Goal: Task Accomplishment & Management: Manage account settings

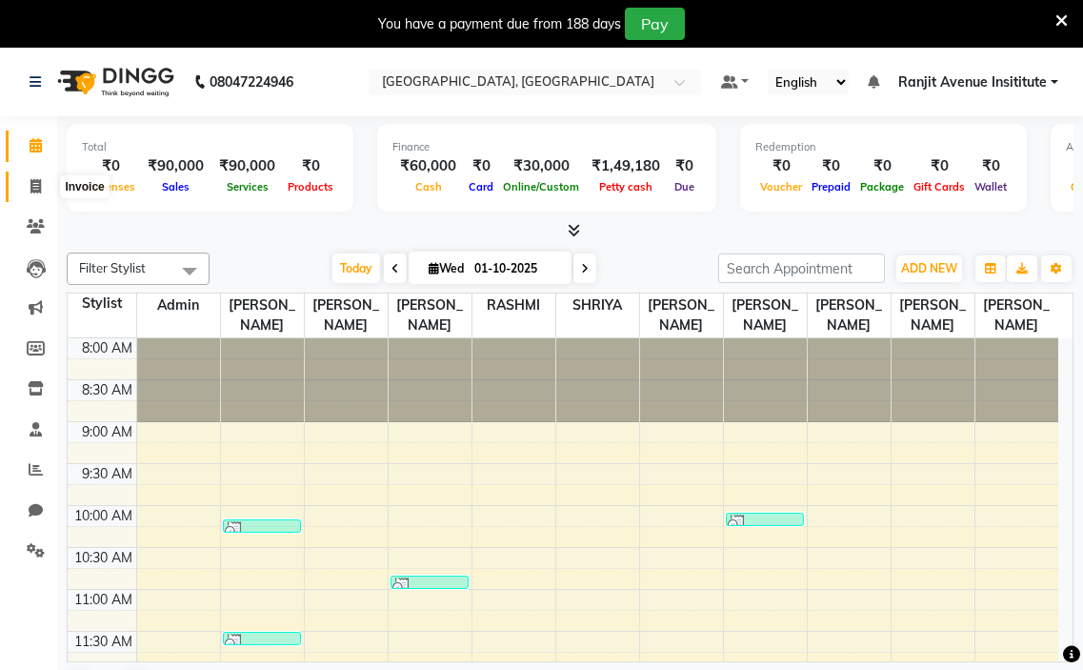
click at [23, 190] on span at bounding box center [35, 187] width 33 height 22
select select "service"
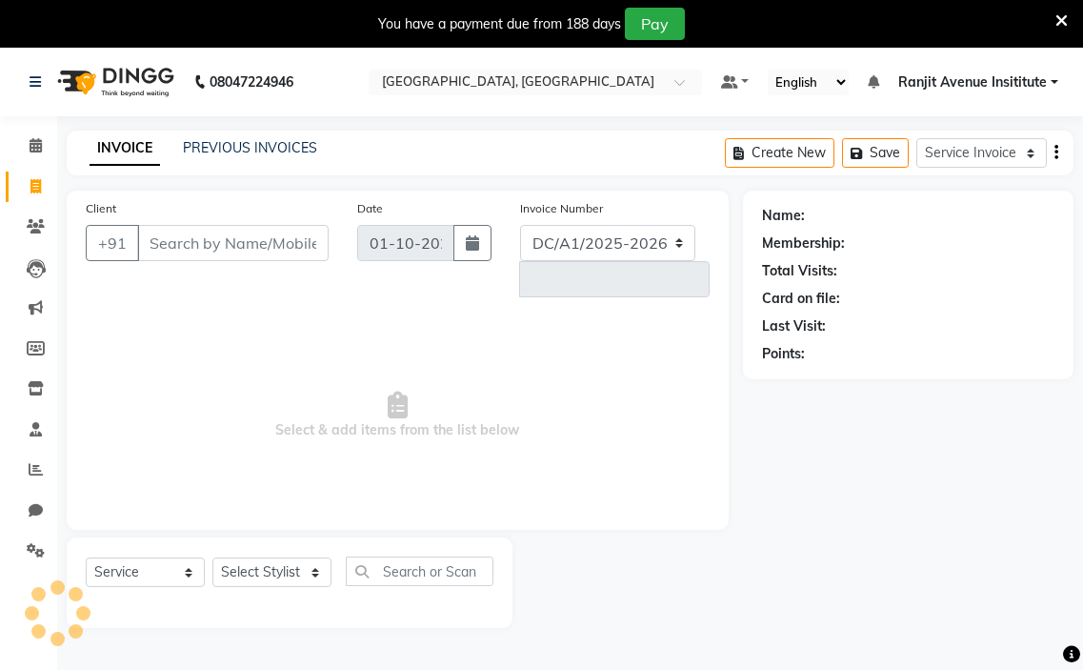
select select "8033"
type input "0448"
click at [232, 151] on link "PREVIOUS INVOICES" at bounding box center [250, 147] width 134 height 17
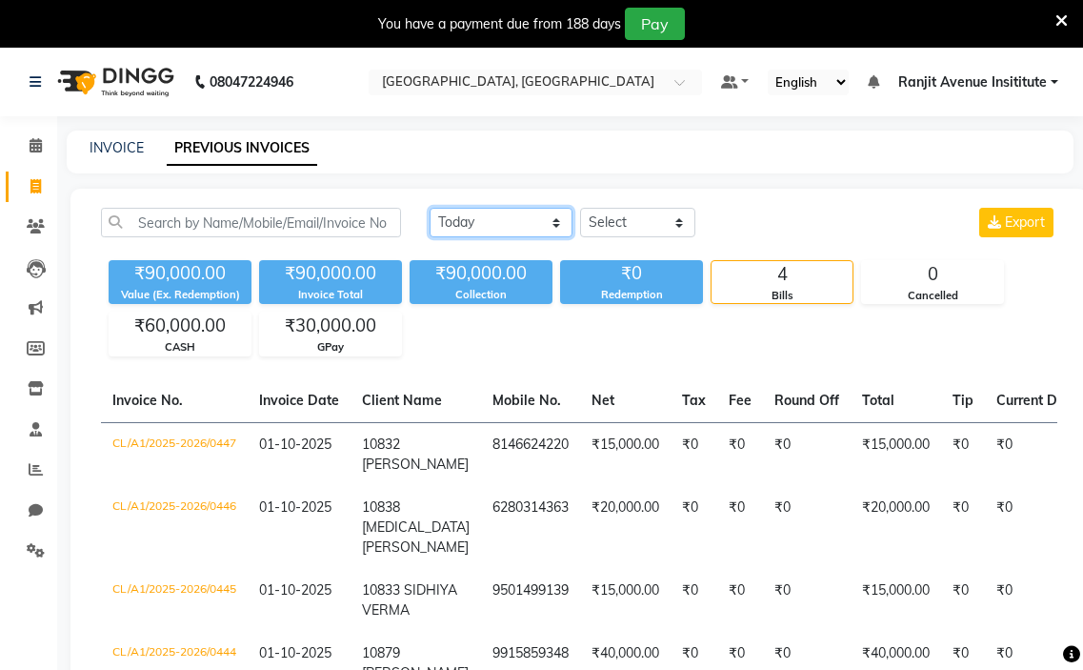
click at [551, 230] on select "Today Yesterday Custom Range" at bounding box center [501, 223] width 143 height 30
select select "yesterday"
click at [430, 208] on select "Today Yesterday Custom Range" at bounding box center [501, 223] width 143 height 30
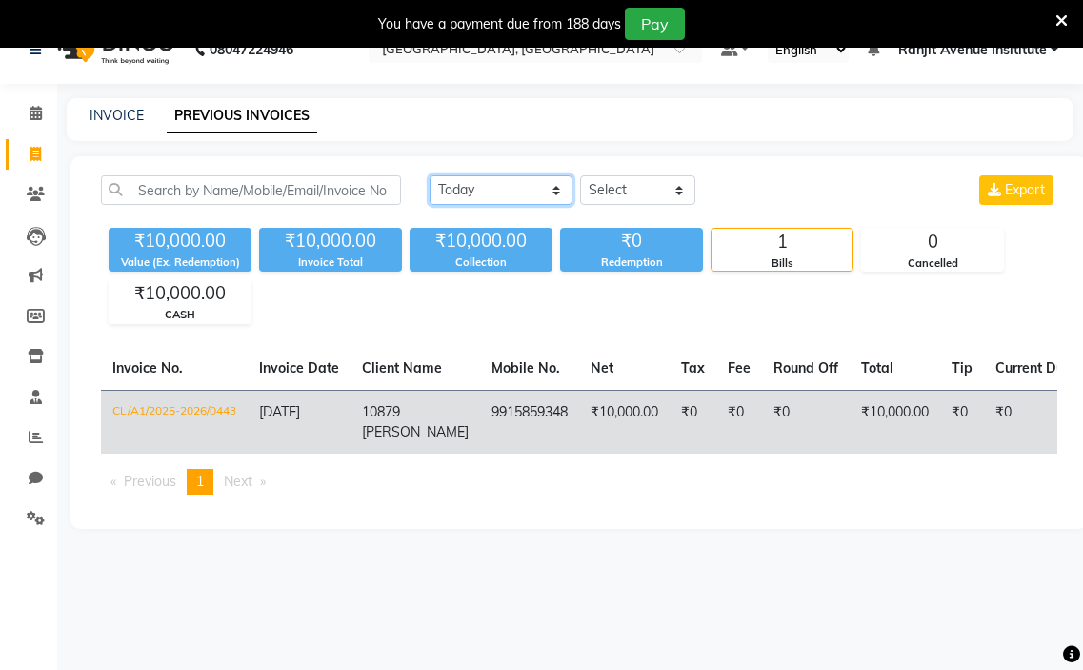
scroll to position [48, 0]
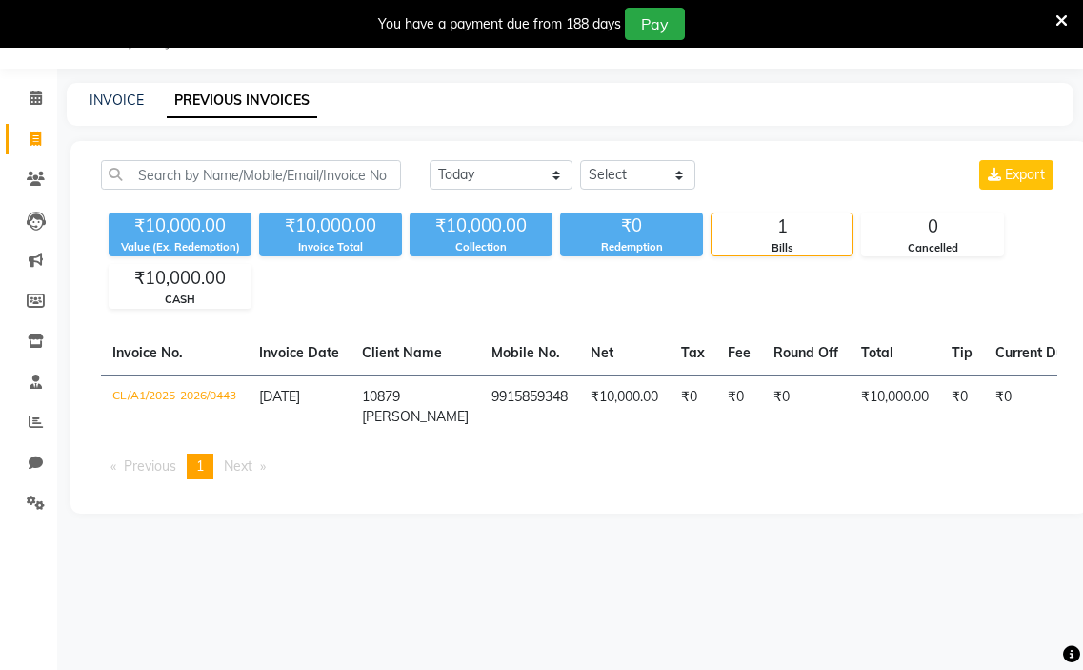
click at [252, 474] on span "Next page" at bounding box center [238, 465] width 29 height 17
click at [126, 474] on span "Previous page" at bounding box center [150, 465] width 52 height 17
click at [41, 355] on link "Inventory" at bounding box center [29, 341] width 46 height 31
select select
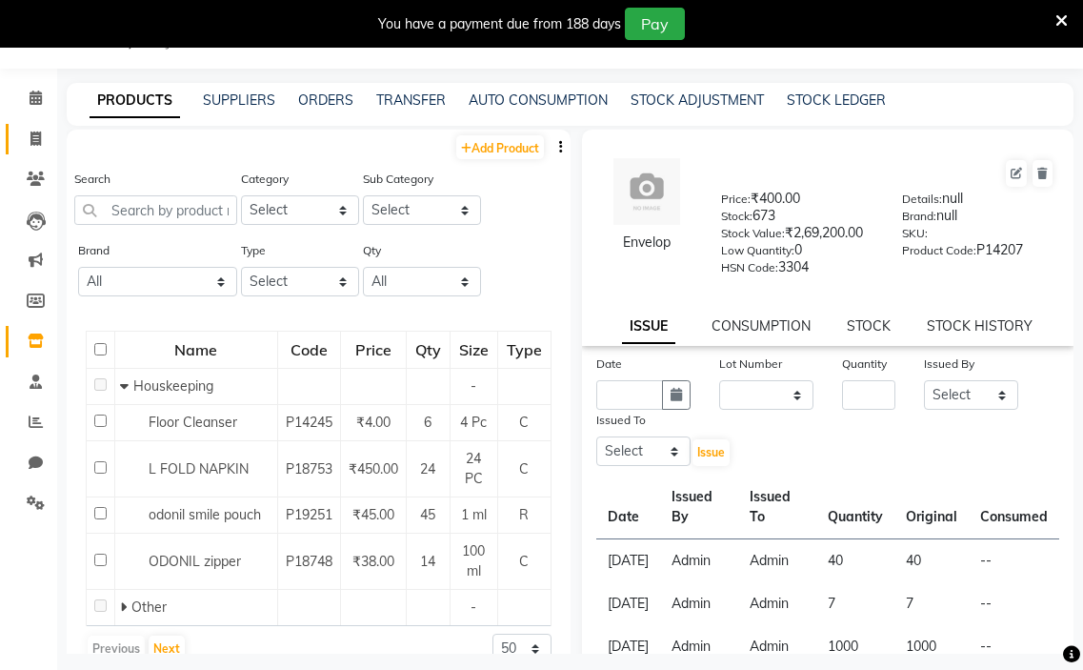
click at [62, 134] on main "PRODUCTS SUPPLIERS ORDERS TRANSFER AUTO CONSUMPTION STOCK ADJUSTMENT STOCK LEDG…" at bounding box center [570, 382] width 1026 height 599
click at [39, 136] on icon at bounding box center [35, 138] width 10 height 14
select select "8033"
select select "service"
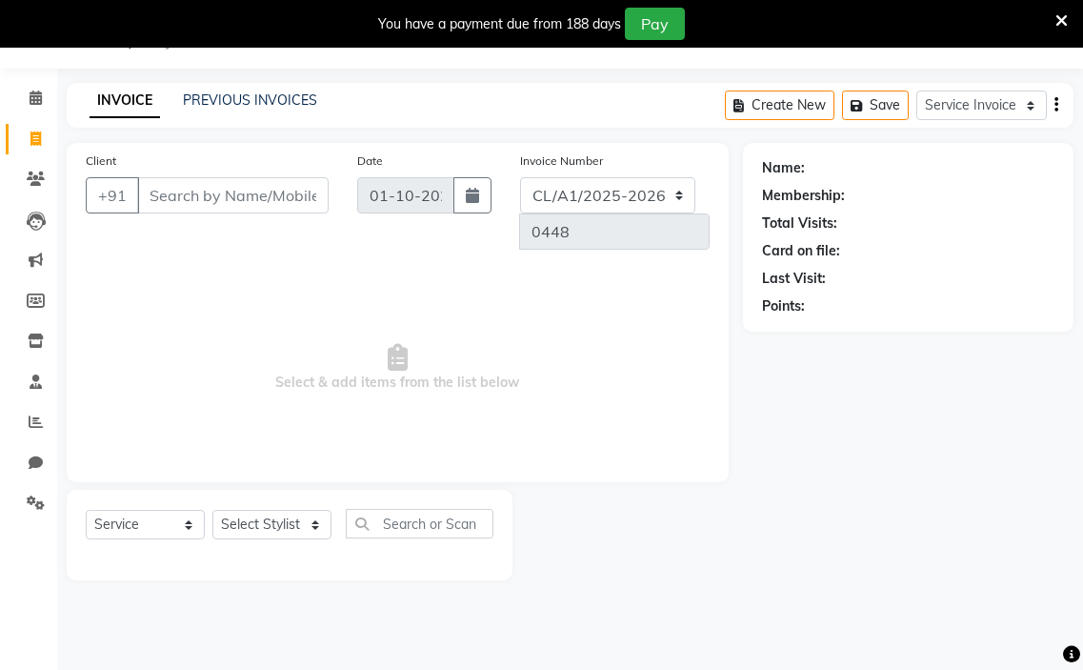
click at [256, 88] on div "INVOICE PREVIOUS INVOICES Create New Save Service Invoice Product Invoice" at bounding box center [570, 105] width 1007 height 45
click at [271, 102] on link "PREVIOUS INVOICES" at bounding box center [250, 99] width 134 height 17
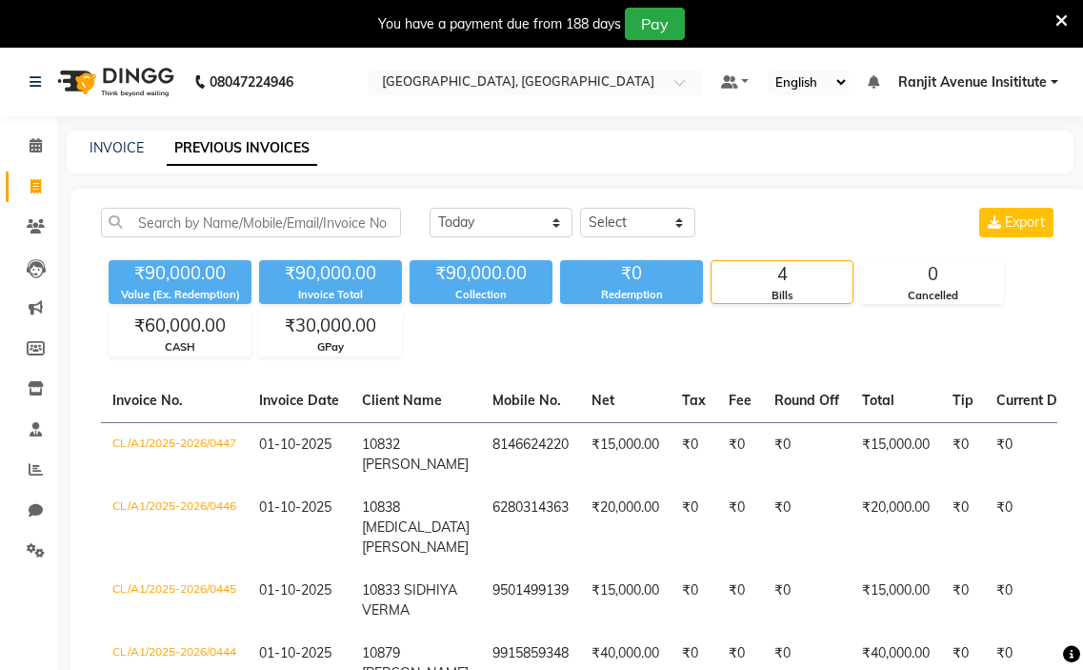
drag, startPoint x: 473, startPoint y: 249, endPoint x: 489, endPoint y: 224, distance: 29.1
click at [482, 232] on div "Today Yesterday Custom Range Select Service Invoice Product Invoice Export" at bounding box center [743, 230] width 656 height 45
click at [493, 224] on select "Today Yesterday Custom Range" at bounding box center [501, 223] width 143 height 30
select select "range"
click at [430, 217] on select "Today Yesterday Custom Range" at bounding box center [501, 223] width 143 height 30
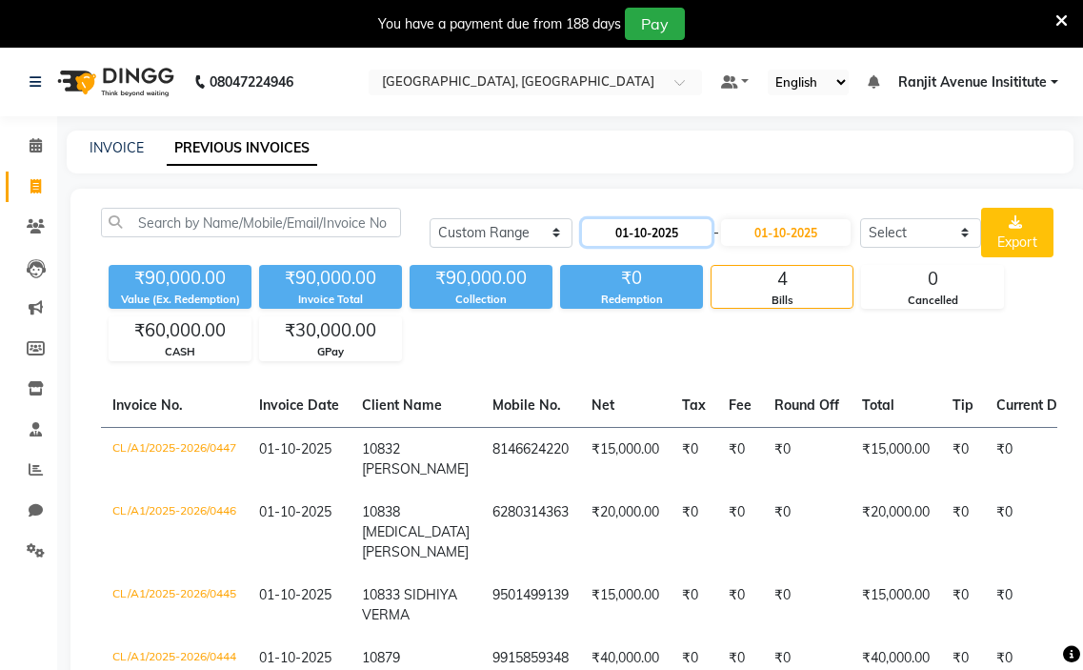
click at [638, 225] on input "01-10-2025" at bounding box center [647, 232] width 130 height 27
select select "10"
select select "2025"
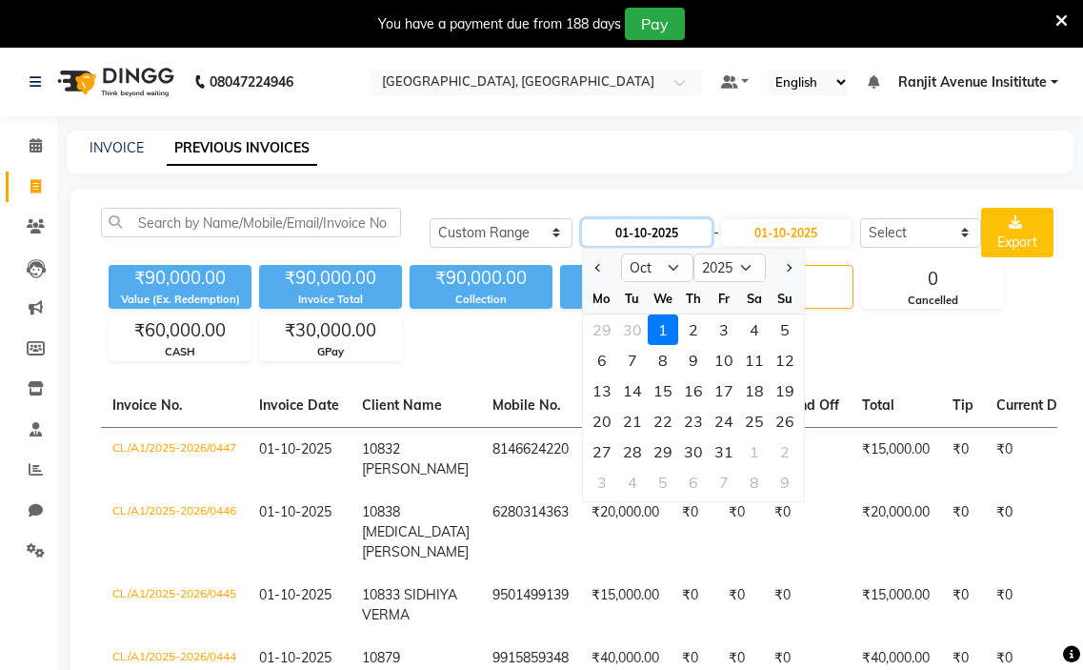
click at [696, 240] on input "01-10-2025" at bounding box center [647, 232] width 130 height 27
click at [812, 232] on input "01-10-2025" at bounding box center [786, 232] width 130 height 27
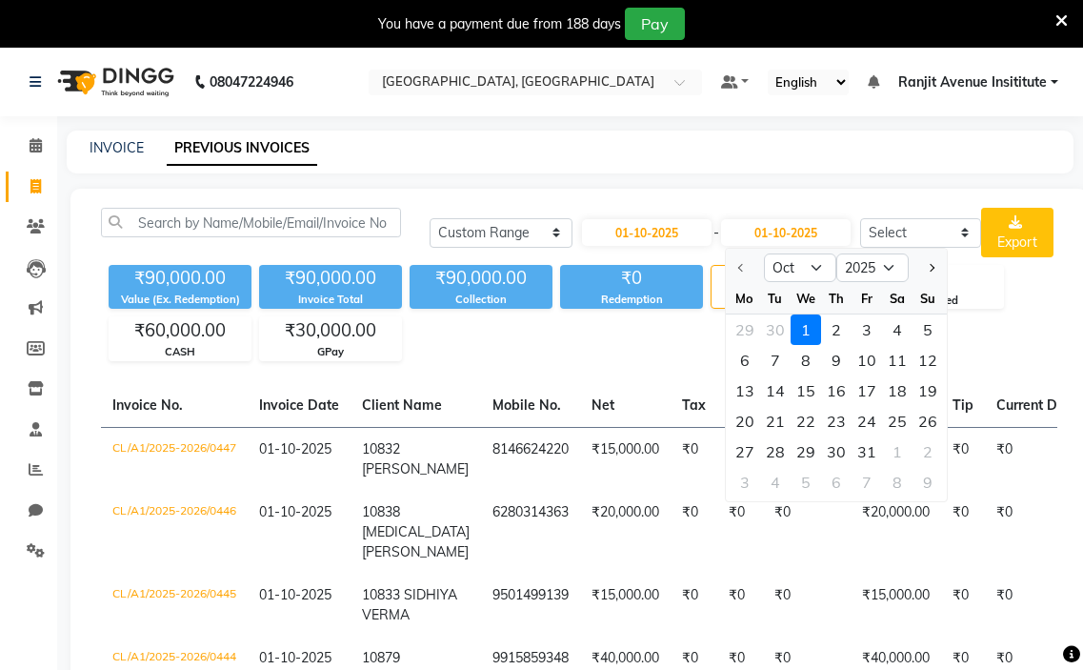
click at [745, 265] on div at bounding box center [745, 267] width 38 height 30
click at [817, 267] on select "Oct Nov Dec" at bounding box center [800, 267] width 72 height 29
click at [827, 268] on select "Oct Nov Dec" at bounding box center [800, 267] width 72 height 29
click at [715, 268] on div "4" at bounding box center [782, 279] width 141 height 27
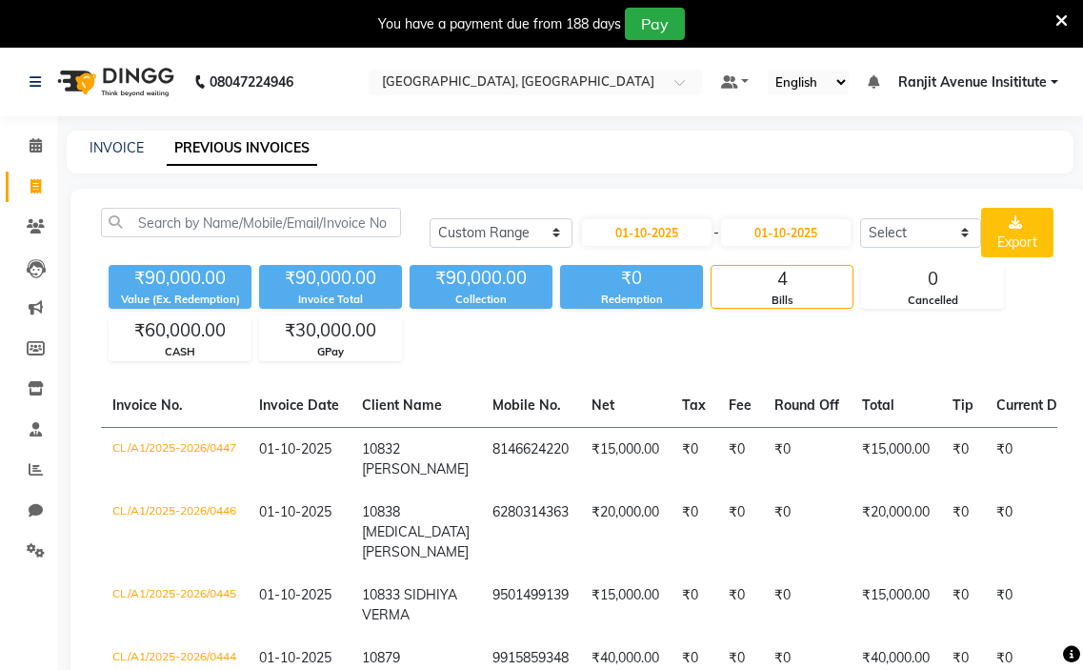
click at [825, 246] on div "01-10-2025 - 01-10-2025" at bounding box center [716, 232] width 273 height 30
drag, startPoint x: 977, startPoint y: 233, endPoint x: 968, endPoint y: 232, distance: 9.6
click at [977, 233] on select "Select Service Invoice Product Invoice" at bounding box center [920, 233] width 121 height 30
click at [646, 236] on input "01-10-2025" at bounding box center [647, 232] width 130 height 27
select select "10"
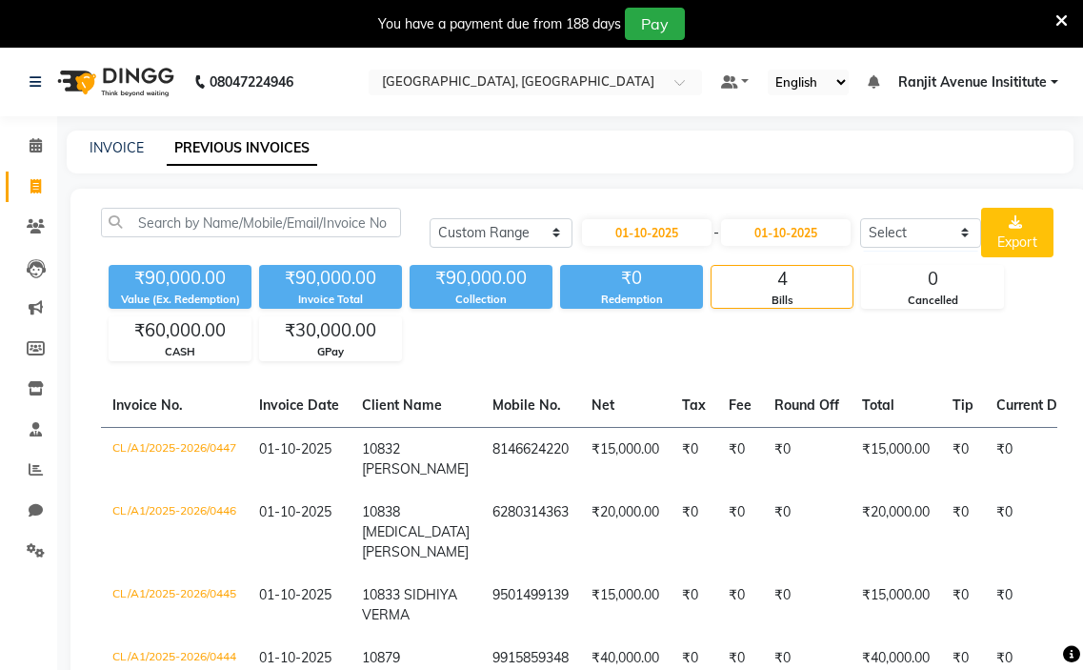
select select "2025"
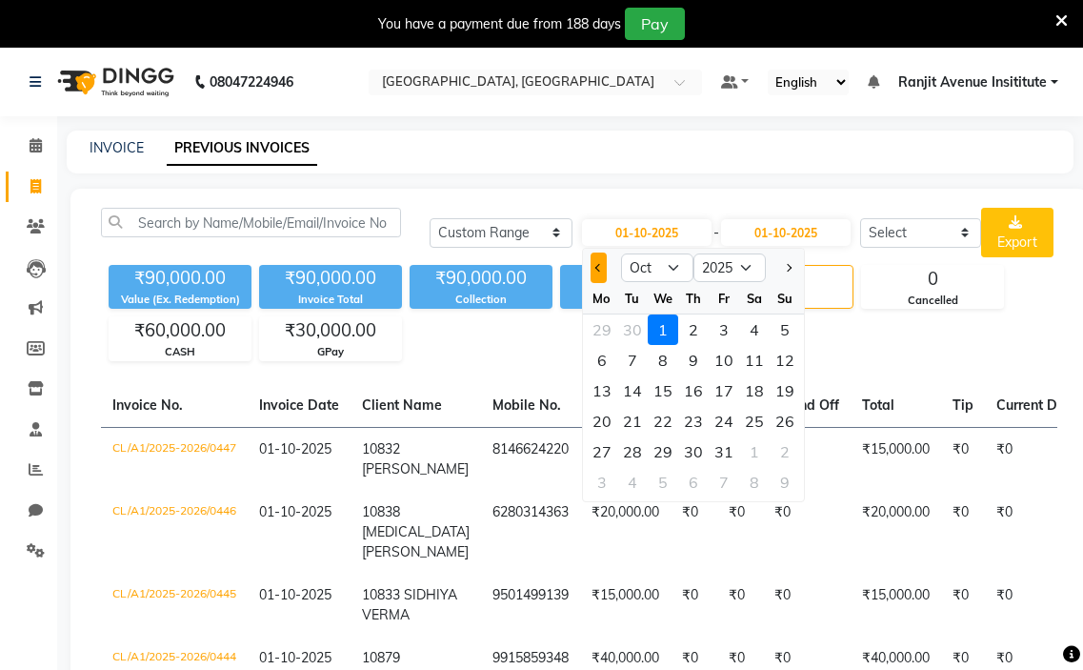
click at [596, 272] on button "Previous month" at bounding box center [599, 267] width 16 height 30
select select "9"
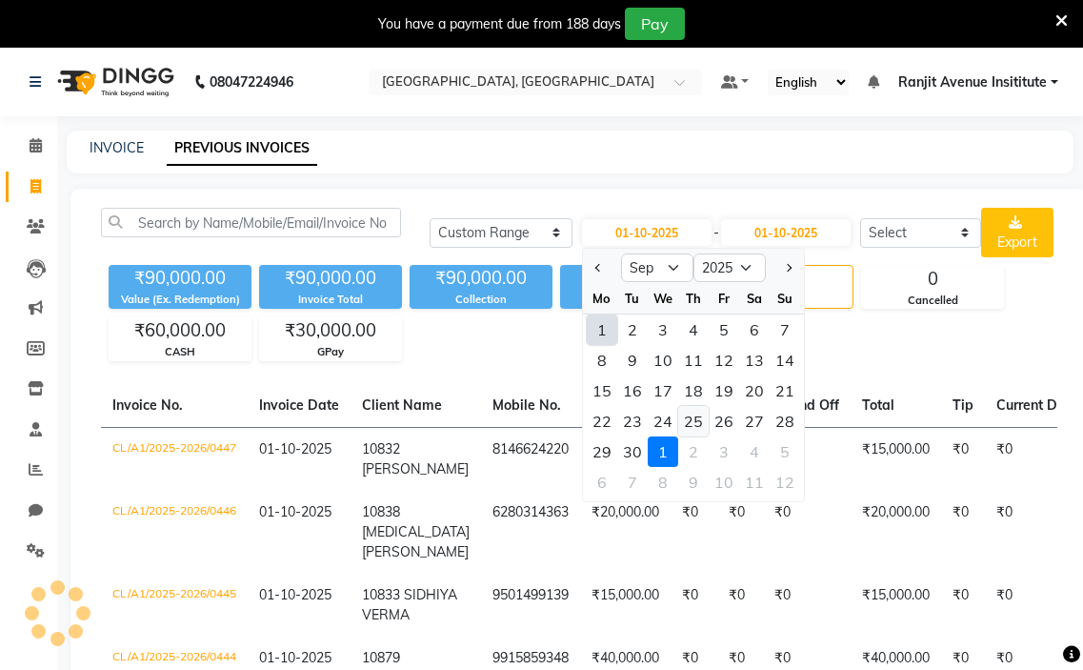
click at [700, 418] on div "25" at bounding box center [693, 421] width 30 height 30
type input "25-09-2025"
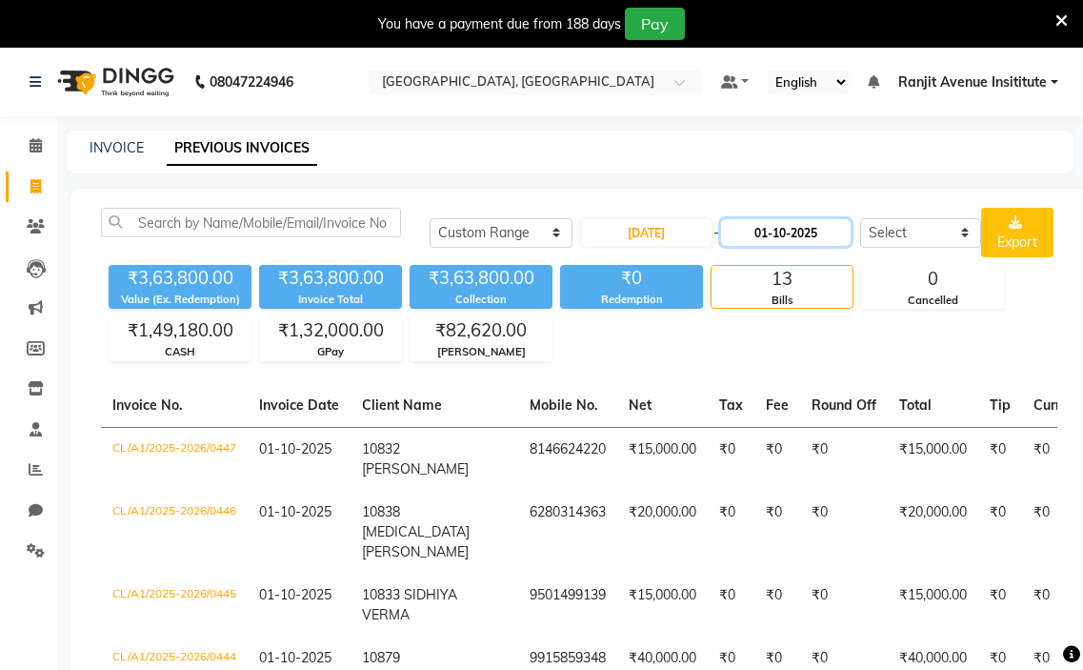
click at [751, 237] on input "01-10-2025" at bounding box center [786, 232] width 130 height 27
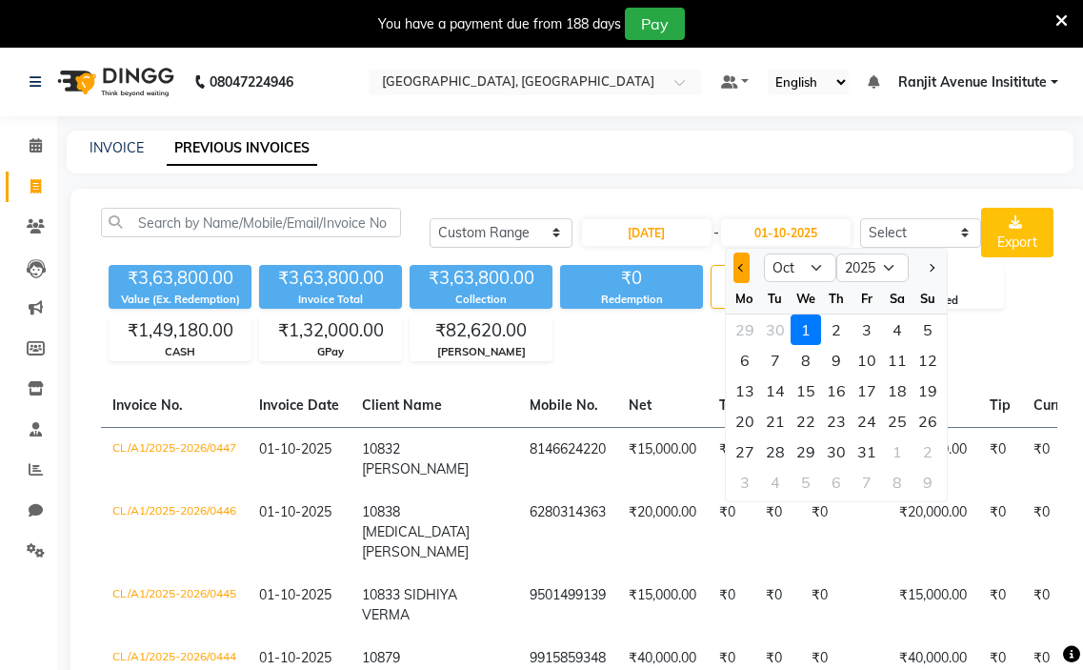
click at [734, 275] on button "Previous month" at bounding box center [742, 267] width 16 height 30
select select "9"
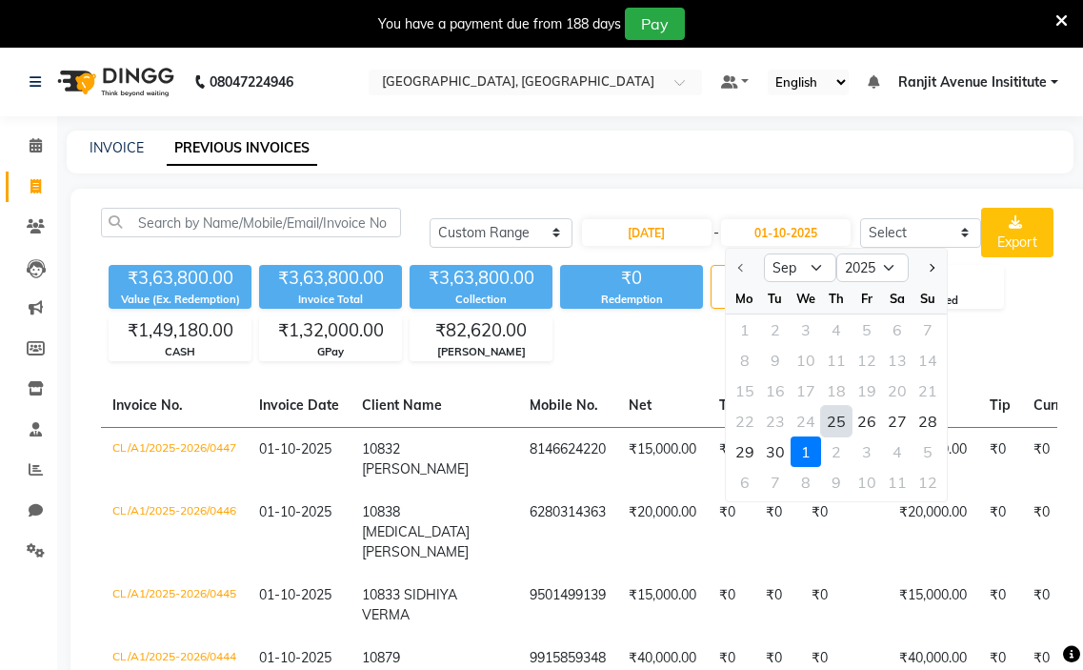
click at [837, 418] on div "25" at bounding box center [836, 421] width 30 height 30
type input "25-09-2025"
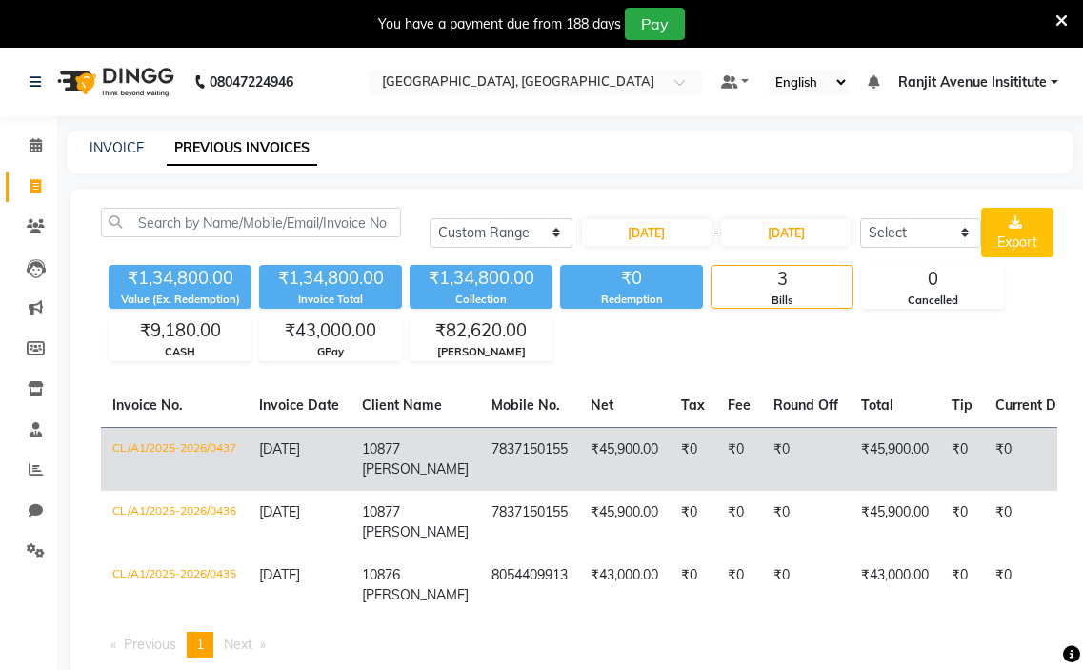
click at [352, 469] on td "10877 AMANDEEP KAUR" at bounding box center [416, 459] width 130 height 64
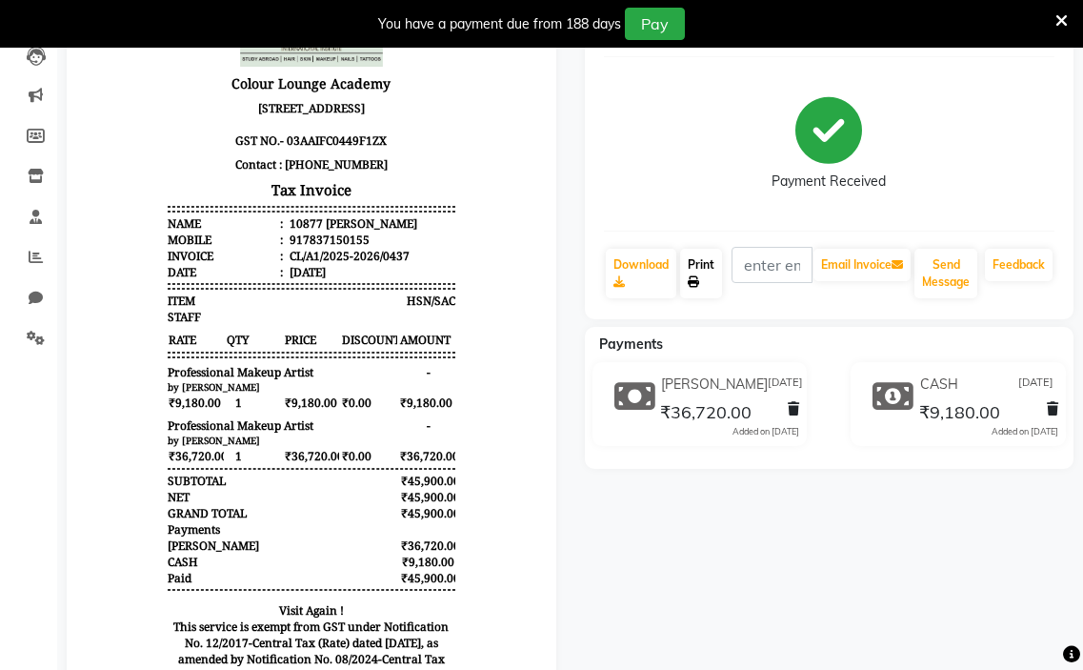
scroll to position [211, 0]
click at [685, 281] on link "Print" at bounding box center [701, 275] width 42 height 50
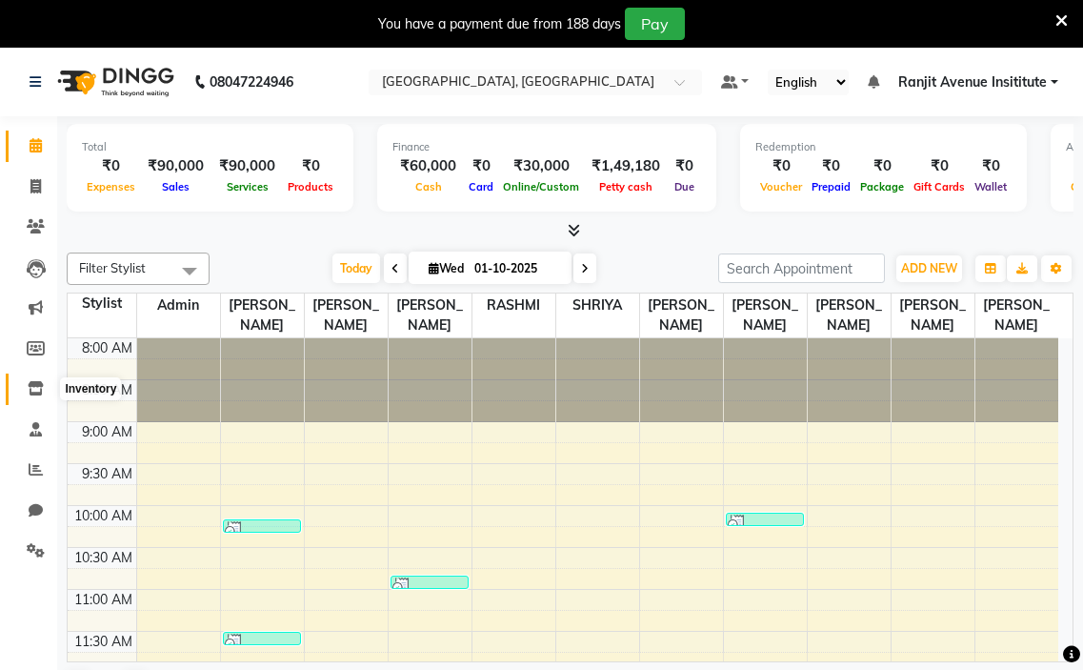
click at [41, 387] on icon at bounding box center [36, 388] width 16 height 14
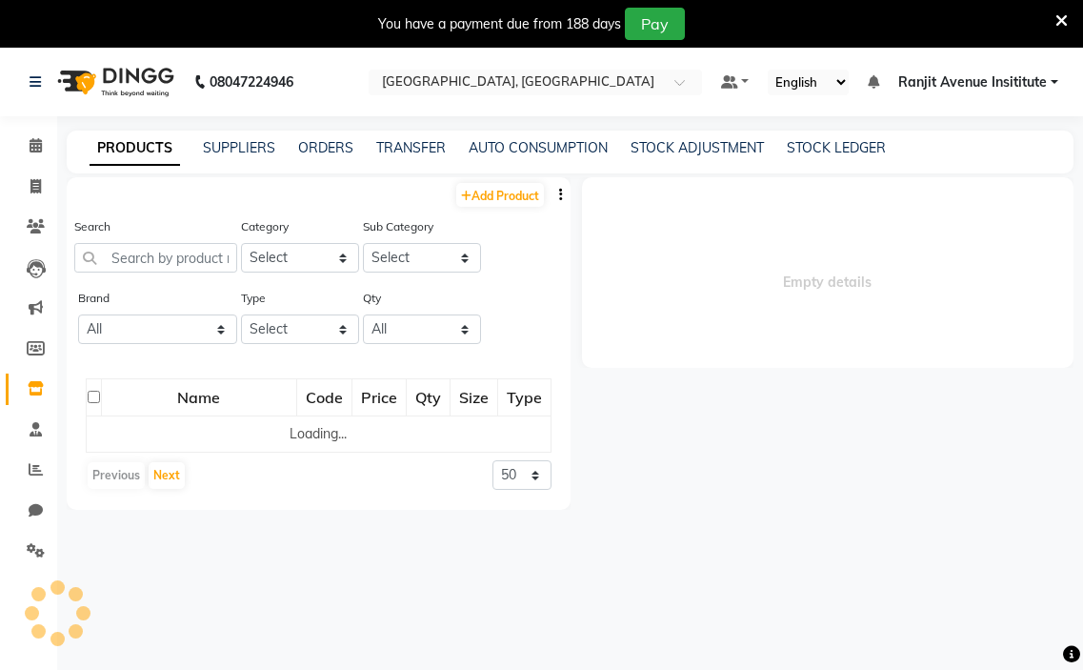
select select
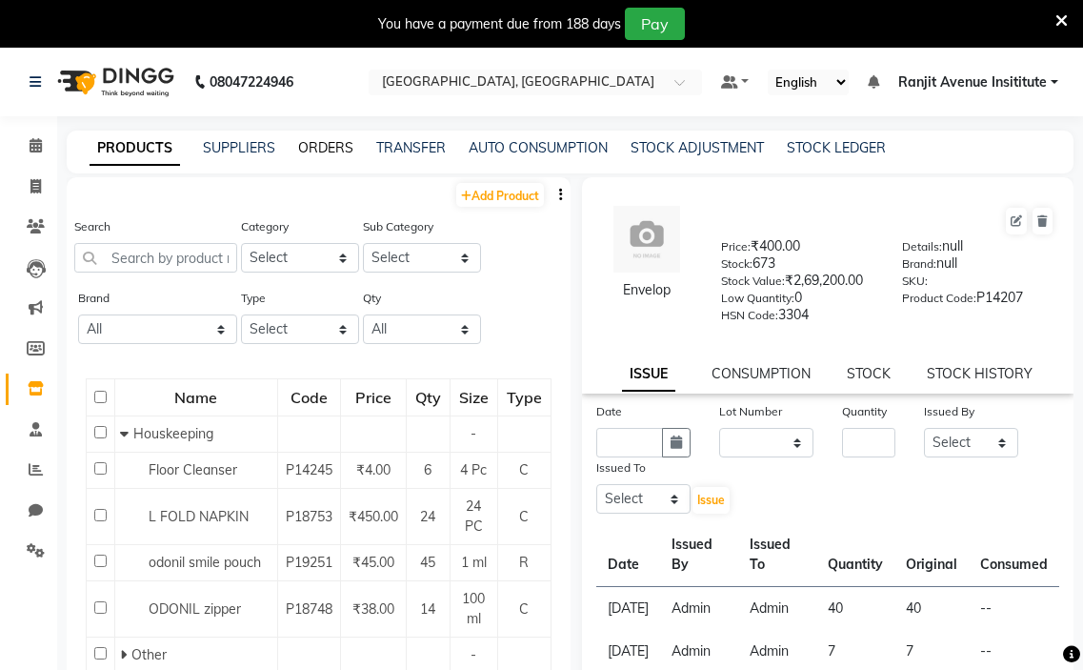
click at [332, 149] on link "ORDERS" at bounding box center [325, 147] width 55 height 17
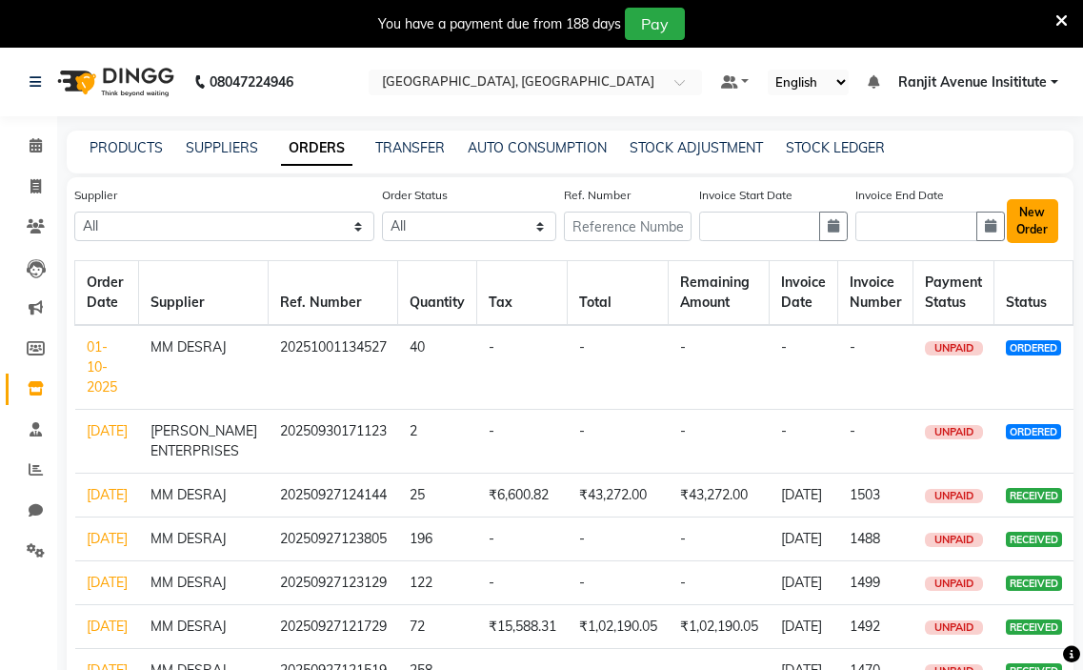
click at [1050, 219] on button "New Order" at bounding box center [1032, 221] width 51 height 44
select select "true"
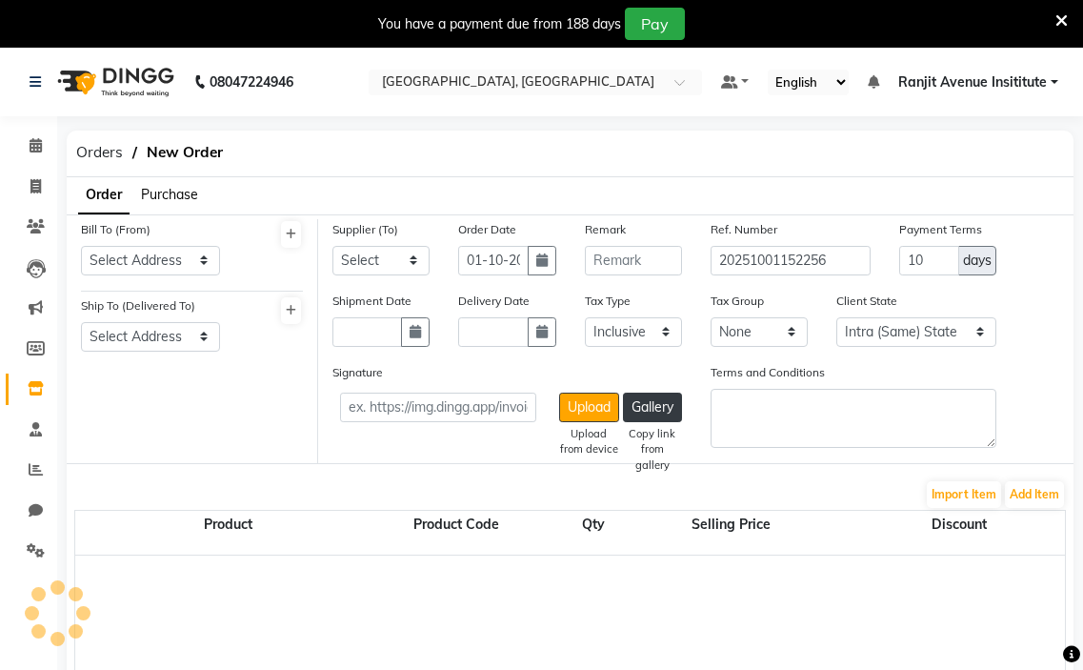
select select "3460"
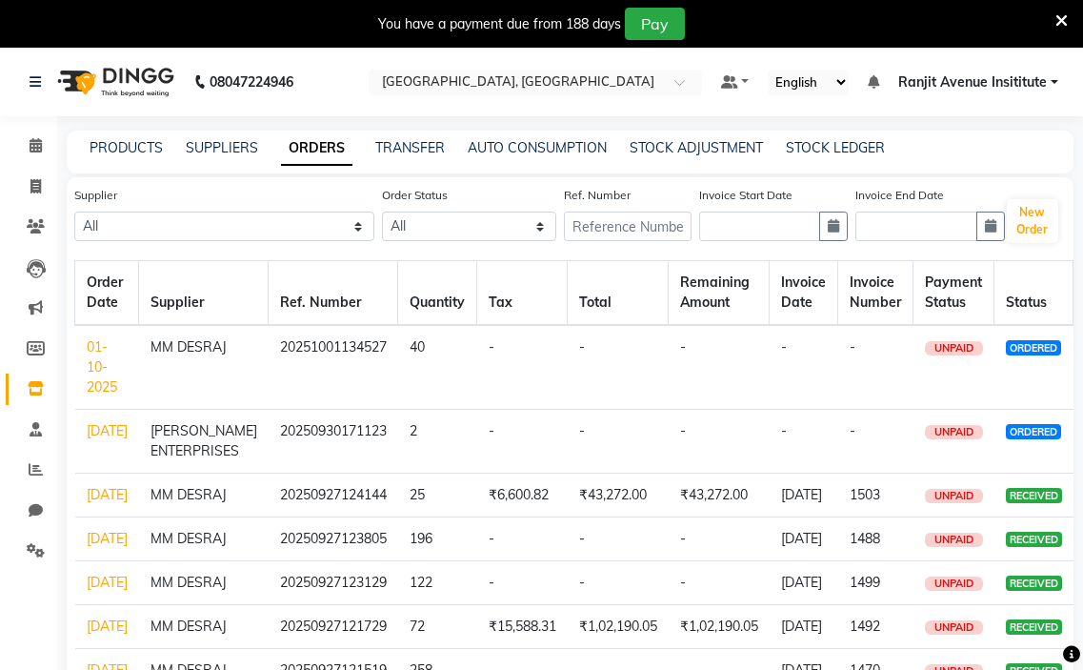
click at [91, 376] on td "01-10-2025" at bounding box center [107, 367] width 64 height 85
click at [984, 396] on td "UNPAID" at bounding box center [954, 367] width 81 height 85
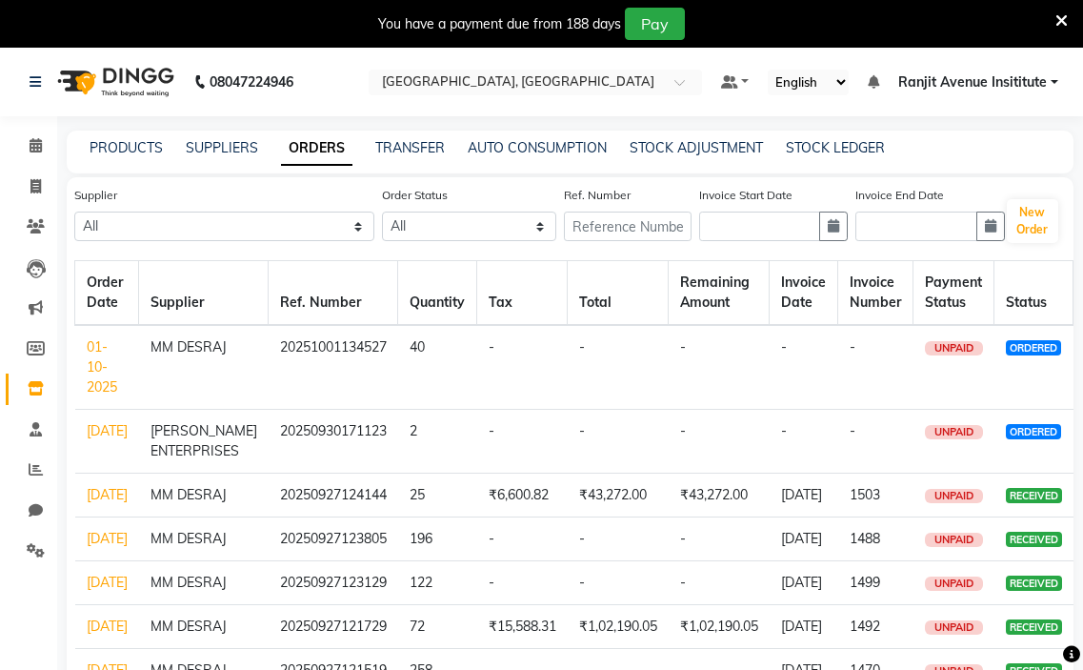
click at [984, 396] on td "UNPAID" at bounding box center [954, 367] width 81 height 85
click at [196, 398] on td "MM DESRAJ" at bounding box center [204, 367] width 130 height 85
click at [198, 398] on td "MM DESRAJ" at bounding box center [204, 367] width 130 height 85
drag, startPoint x: 198, startPoint y: 398, endPoint x: 260, endPoint y: 400, distance: 62.0
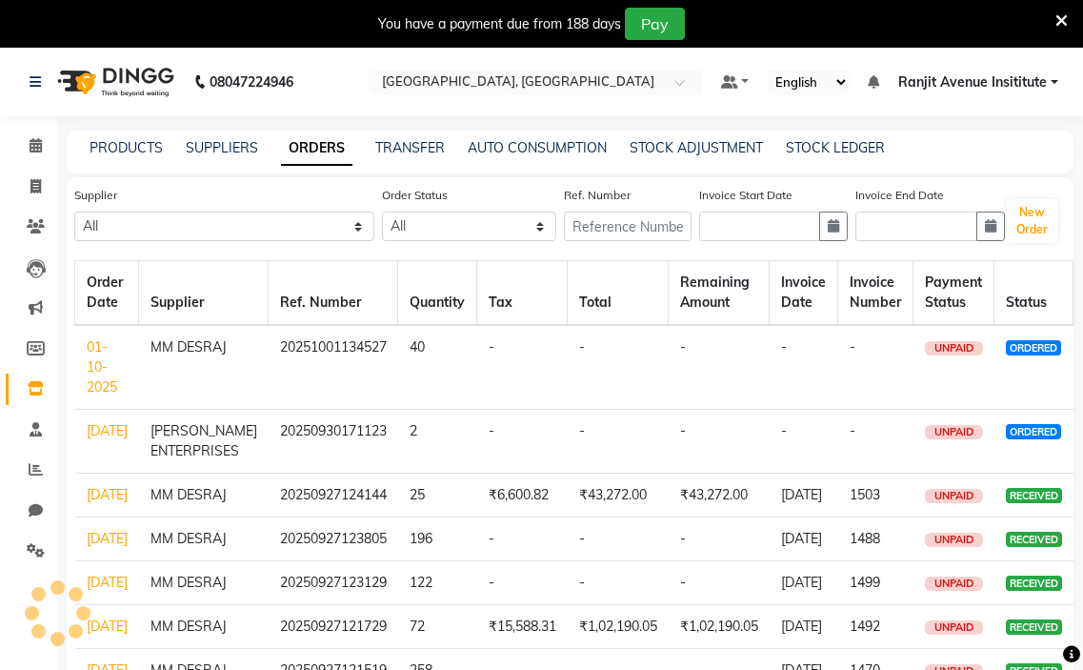
click at [213, 398] on td "MM DESRAJ" at bounding box center [204, 367] width 130 height 85
click at [1021, 352] on span "ORDERED" at bounding box center [1033, 347] width 55 height 15
click at [805, 372] on td "-" at bounding box center [804, 367] width 69 height 85
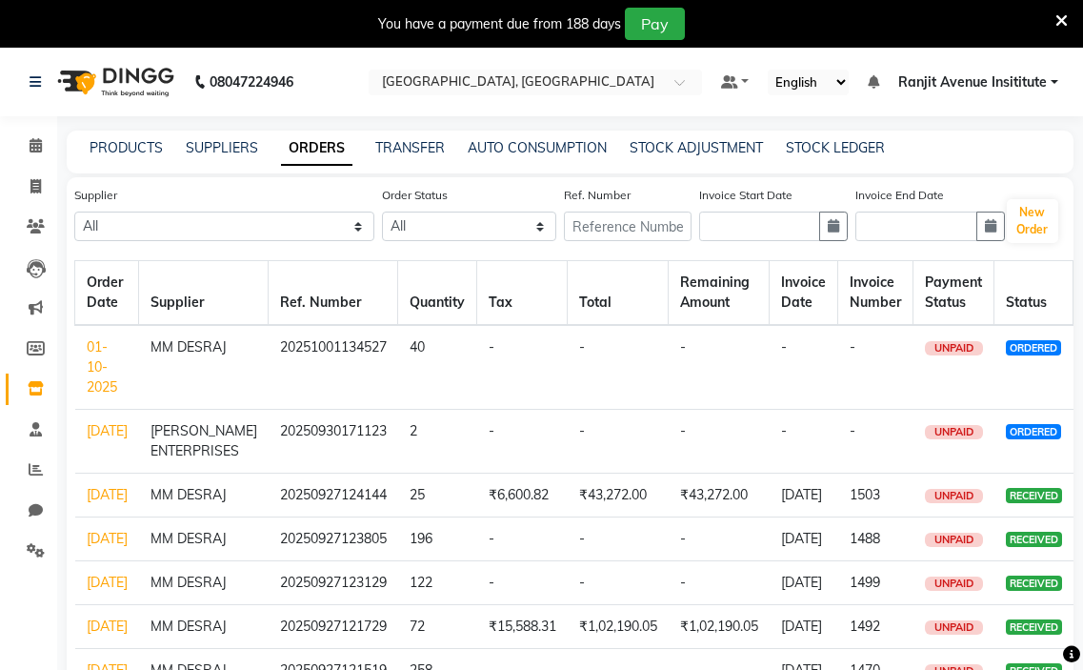
click at [109, 365] on td "01-10-2025" at bounding box center [107, 367] width 64 height 85
click at [104, 367] on link "01-10-2025" at bounding box center [102, 366] width 30 height 57
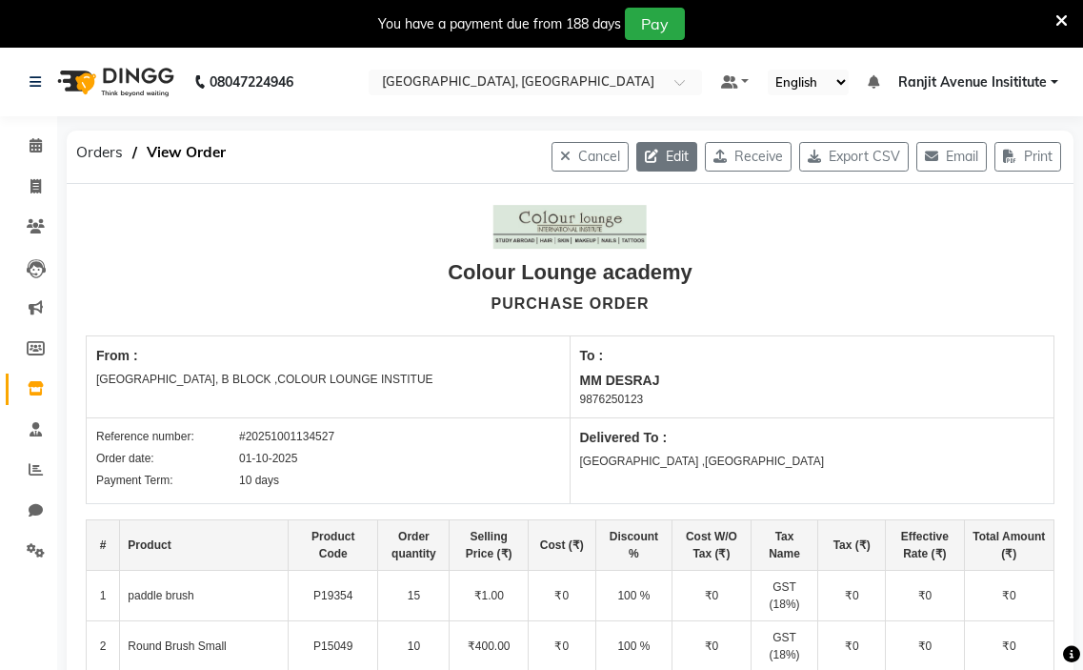
click at [645, 161] on icon "button" at bounding box center [655, 156] width 21 height 13
select select "1327"
select select "1328"
select select "3743"
select select "true"
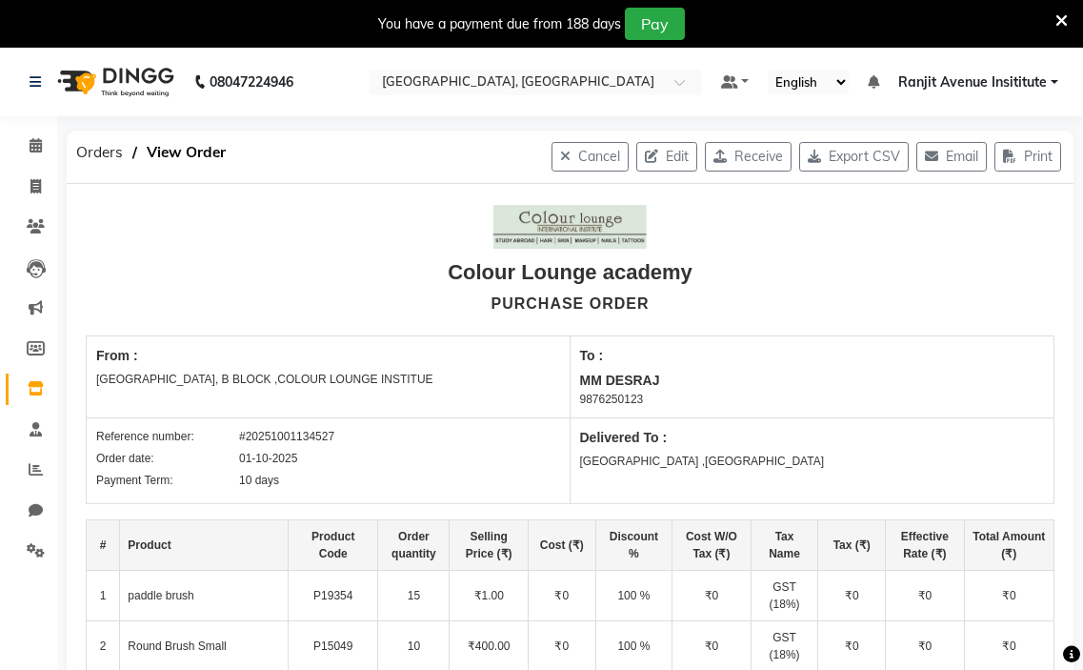
select select "3460"
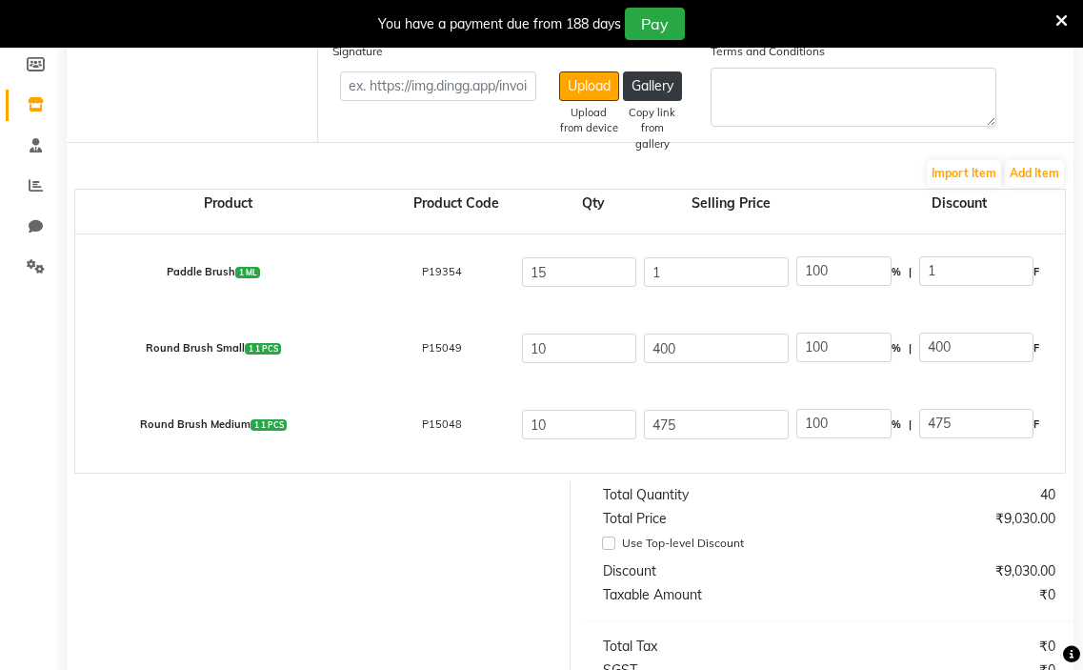
scroll to position [286, 0]
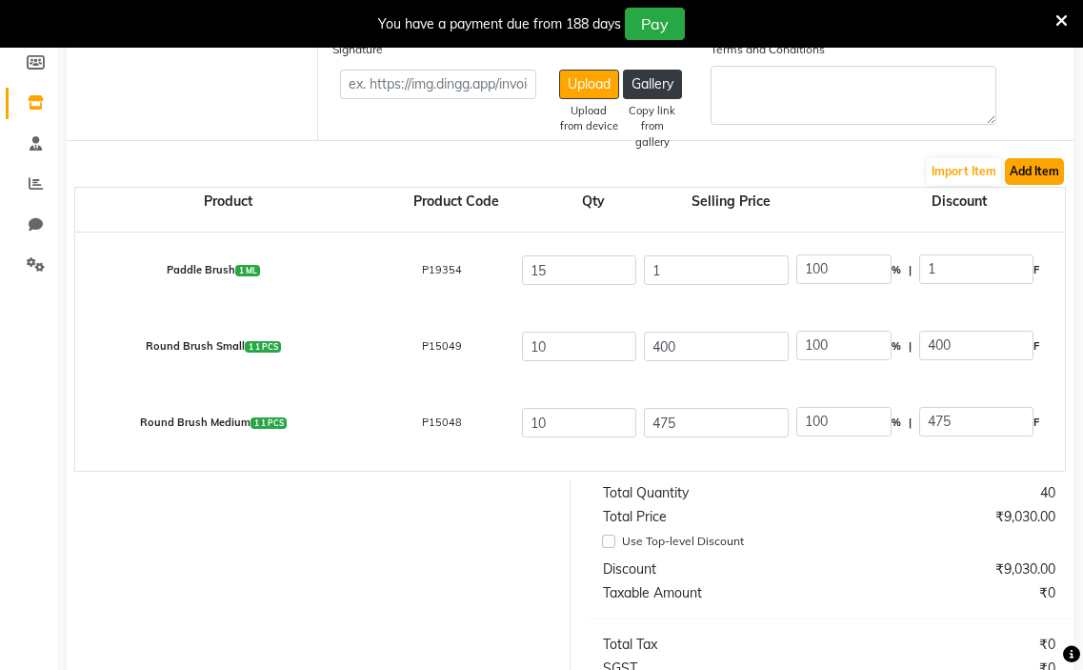
click at [1045, 177] on button "Add Item" at bounding box center [1034, 171] width 59 height 27
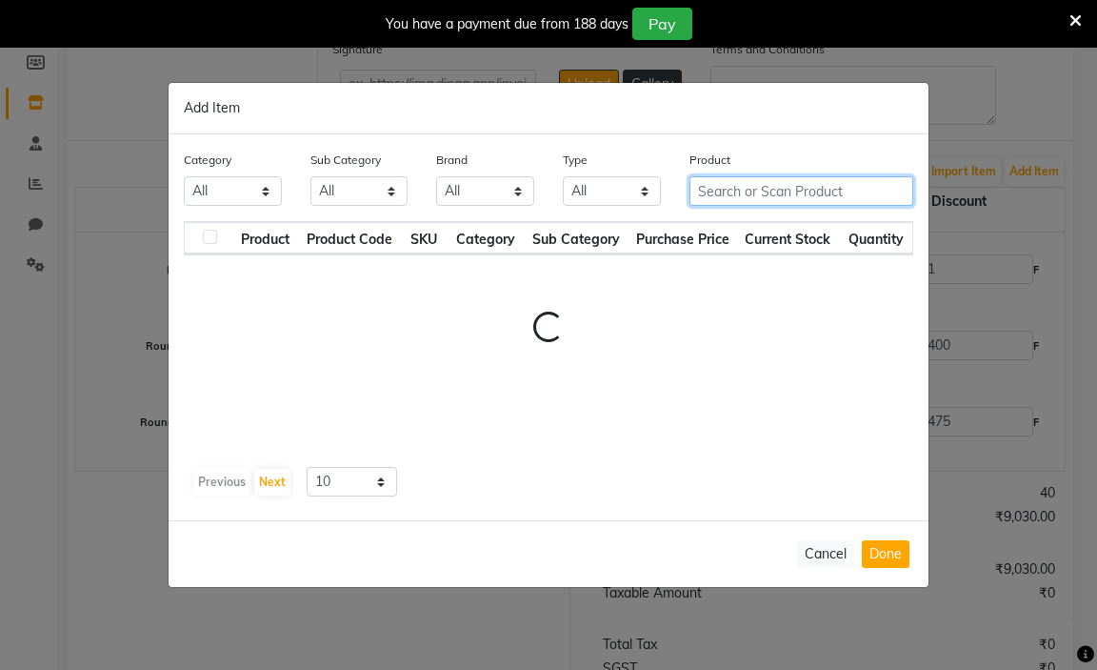
click at [760, 193] on input "text" at bounding box center [802, 191] width 224 height 30
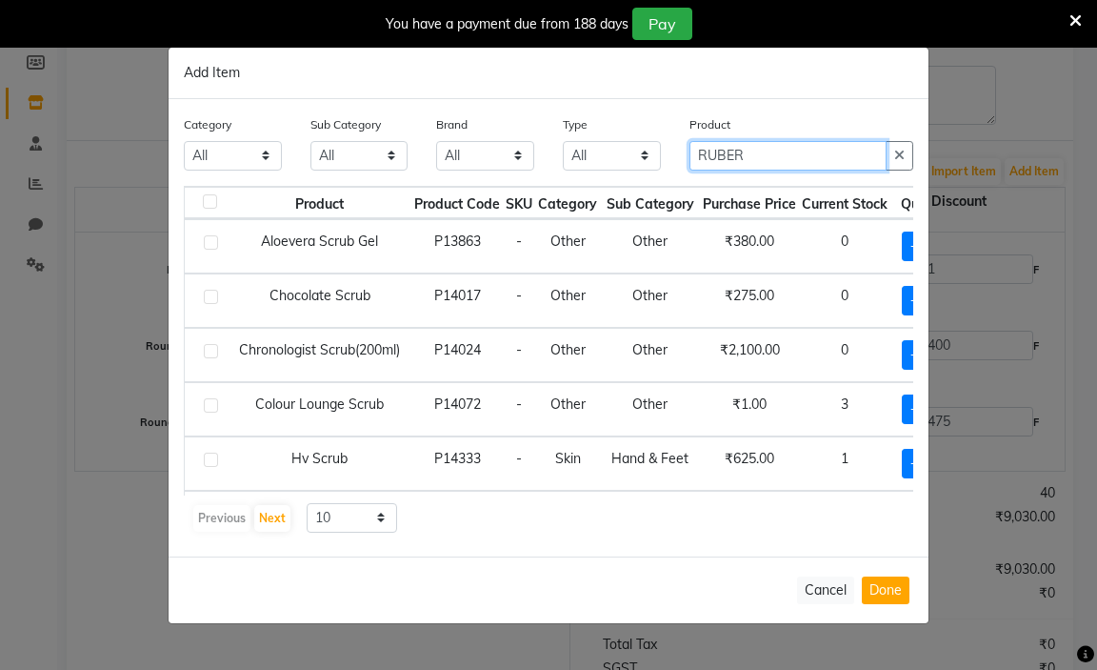
click at [721, 156] on input "RUBER" at bounding box center [788, 156] width 197 height 30
click at [795, 153] on input "RUBBER" at bounding box center [788, 156] width 197 height 30
type input "RUBBER BAND"
click at [901, 164] on button "button" at bounding box center [900, 156] width 28 height 30
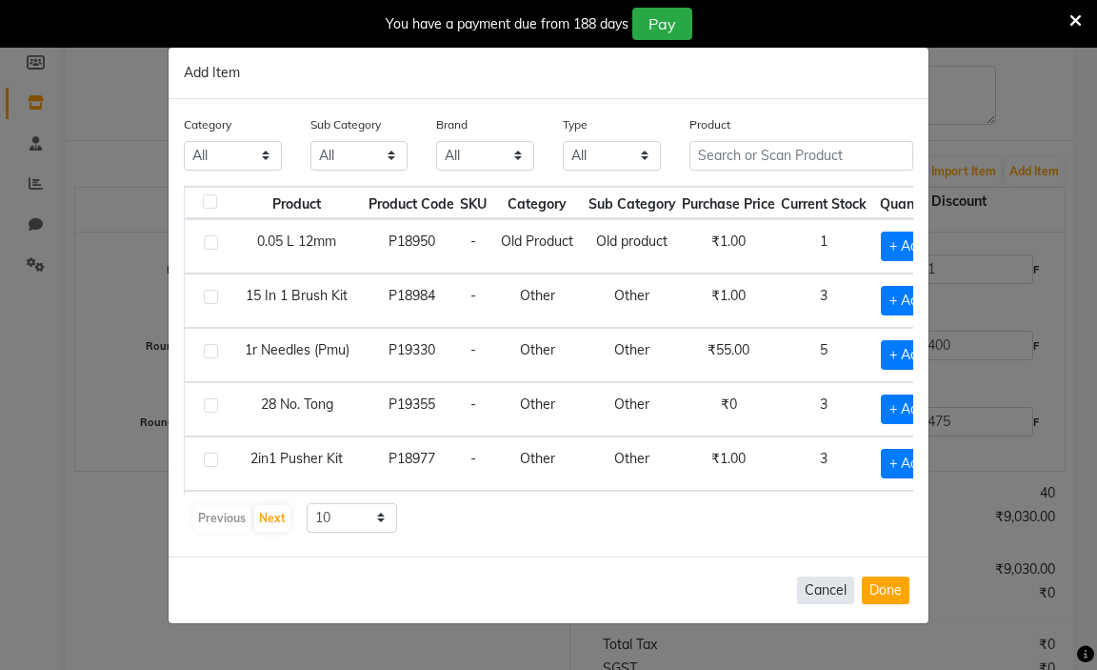
click at [833, 587] on button "Cancel" at bounding box center [825, 590] width 57 height 28
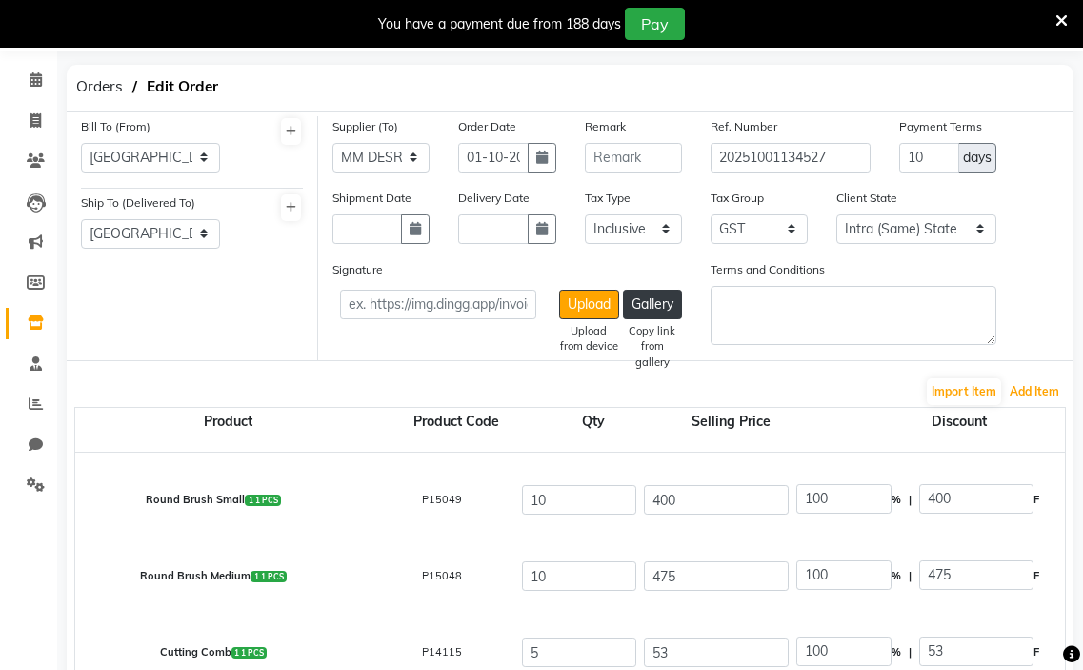
scroll to position [0, 0]
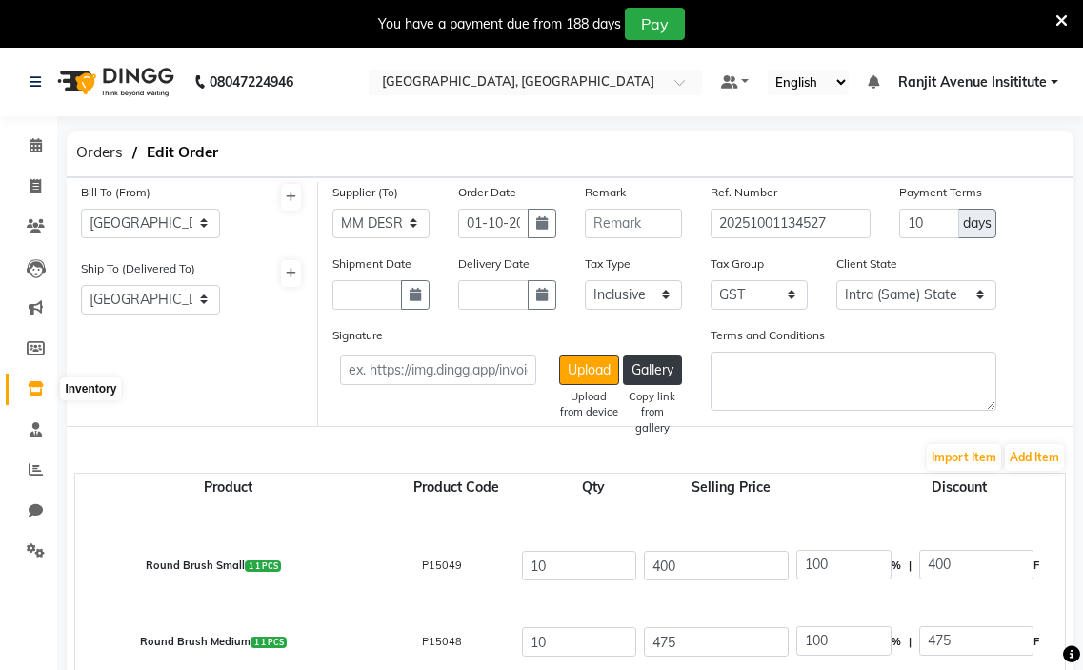
click at [26, 398] on span at bounding box center [35, 389] width 33 height 22
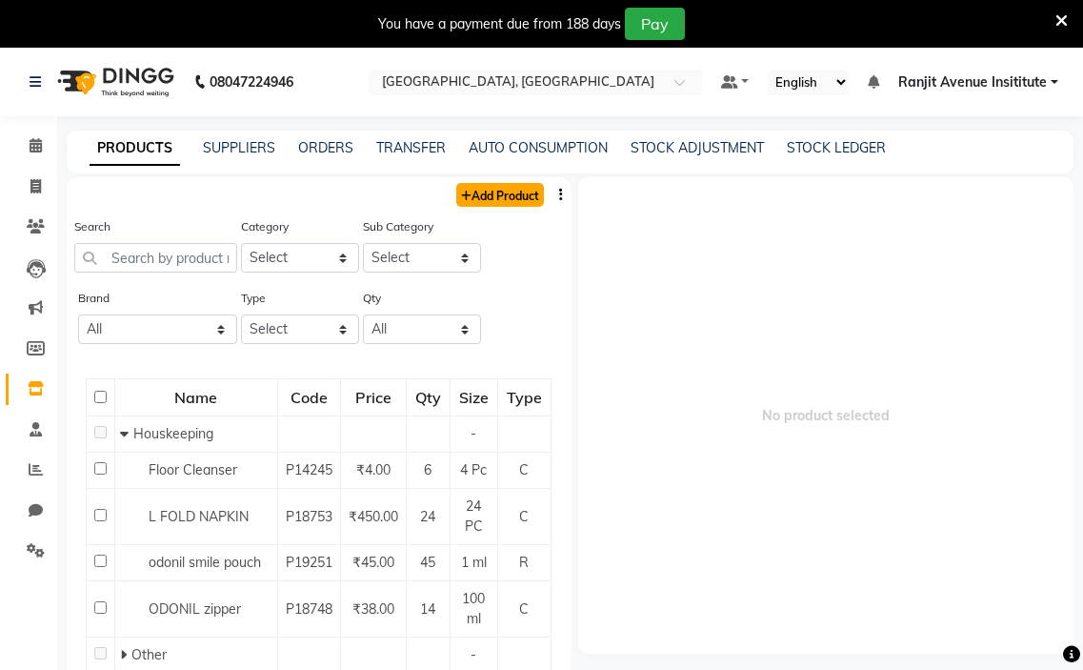
click at [496, 201] on link "Add Product" at bounding box center [500, 195] width 88 height 24
select select "true"
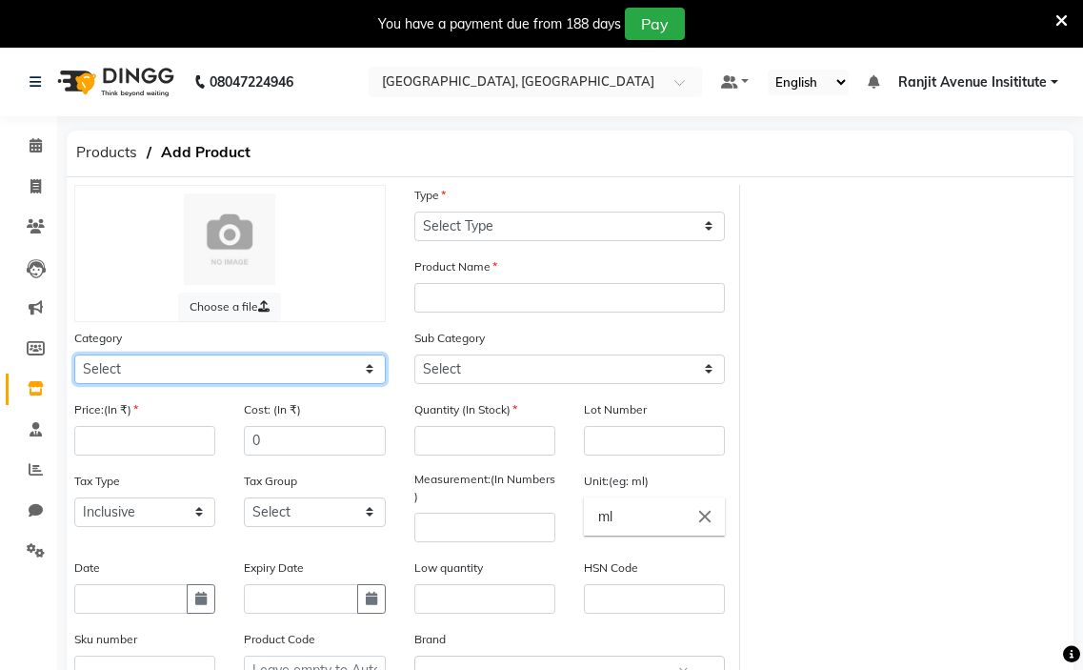
click at [118, 360] on select "Select Hair Skin Makeup Personal Care Appliances [PERSON_NAME] Waxing Disposabl…" at bounding box center [230, 369] width 312 height 30
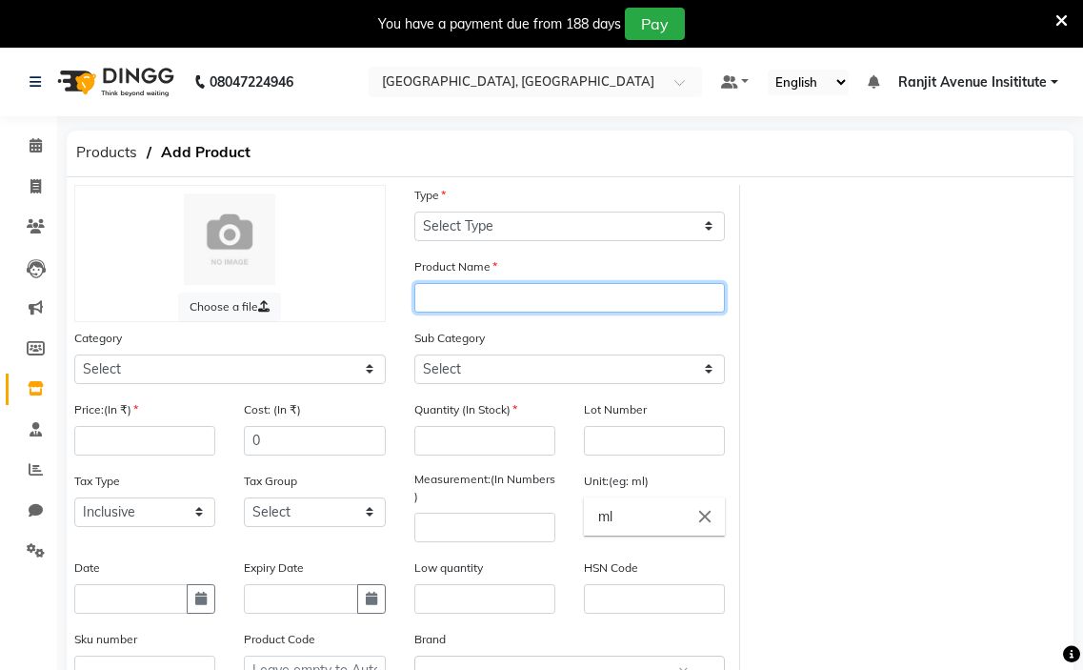
click at [549, 305] on input "text" at bounding box center [570, 298] width 312 height 30
type input "RUBBER BAND PLASTIC"
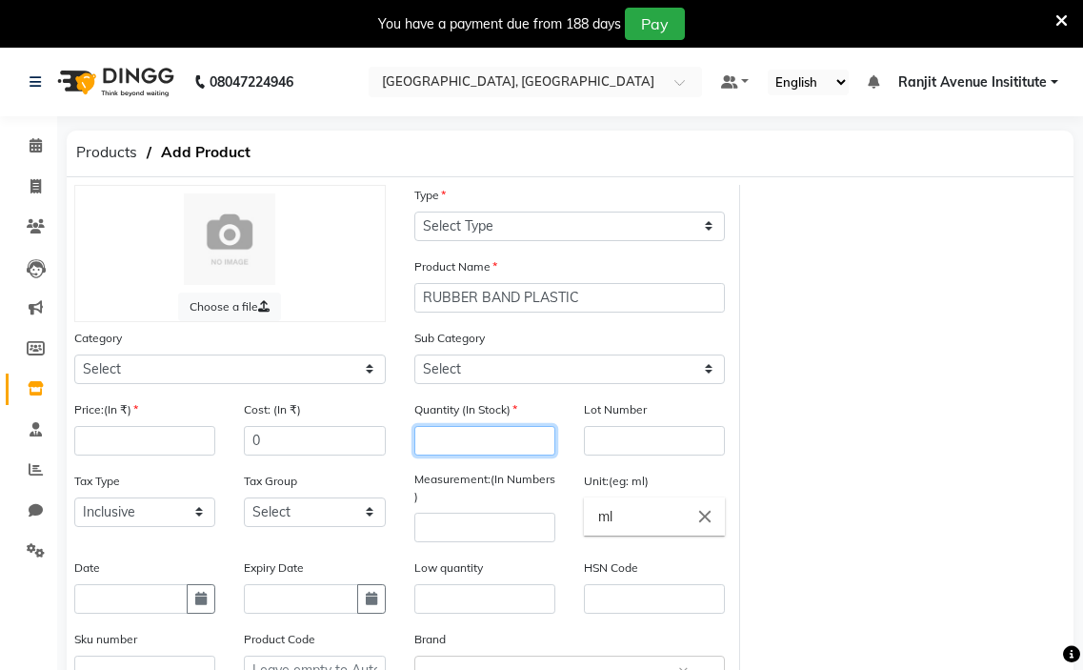
click at [519, 447] on input "number" at bounding box center [484, 441] width 141 height 30
type input "0"
click at [127, 432] on input "number" at bounding box center [144, 441] width 141 height 30
type input "1"
click at [517, 524] on input "number" at bounding box center [484, 528] width 141 height 30
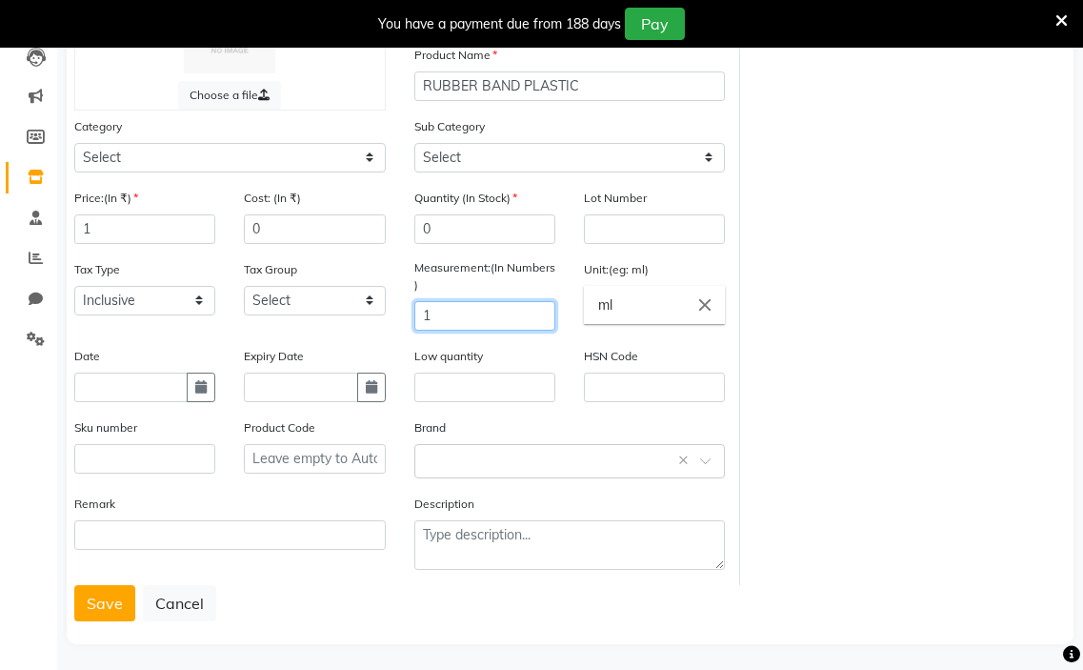
scroll to position [218, 0]
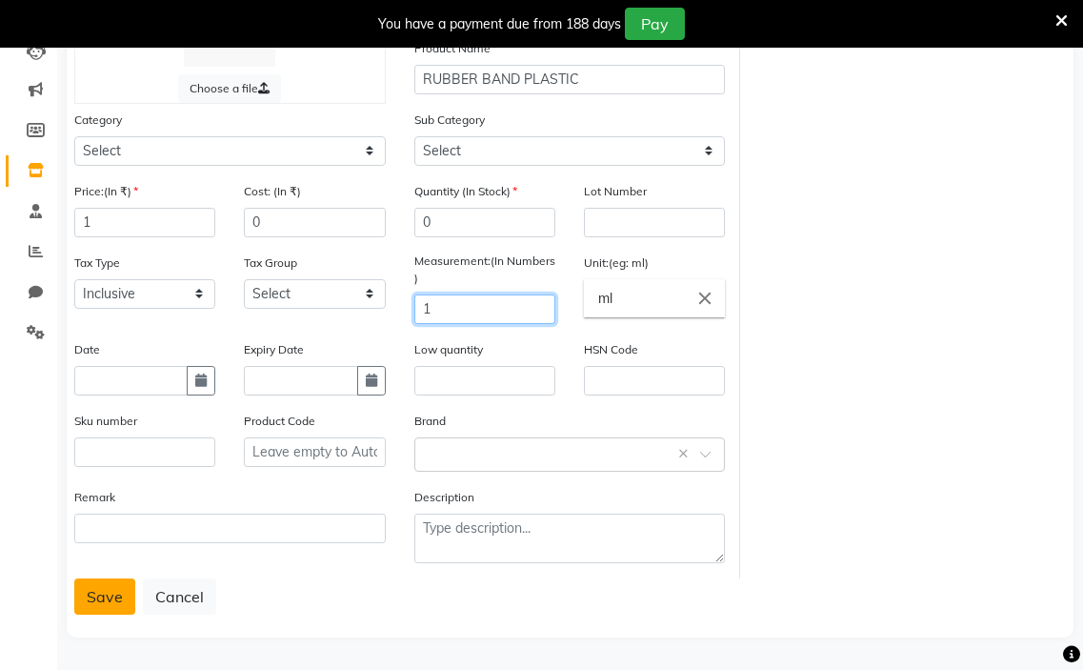
type input "1"
click at [98, 602] on button "Save" at bounding box center [104, 596] width 61 height 36
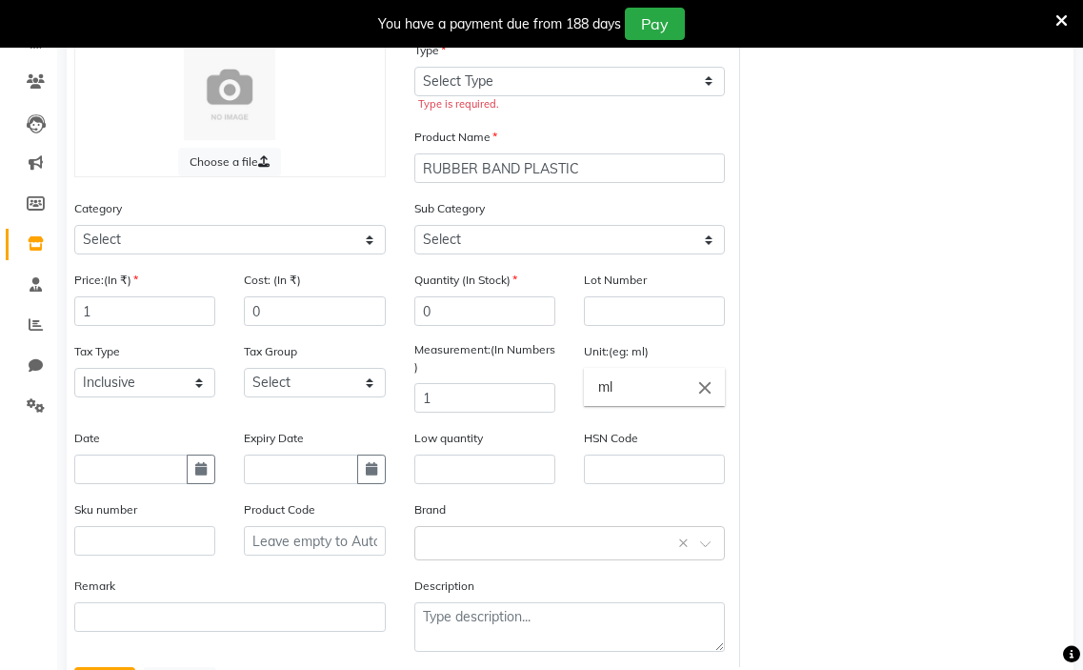
scroll to position [0, 0]
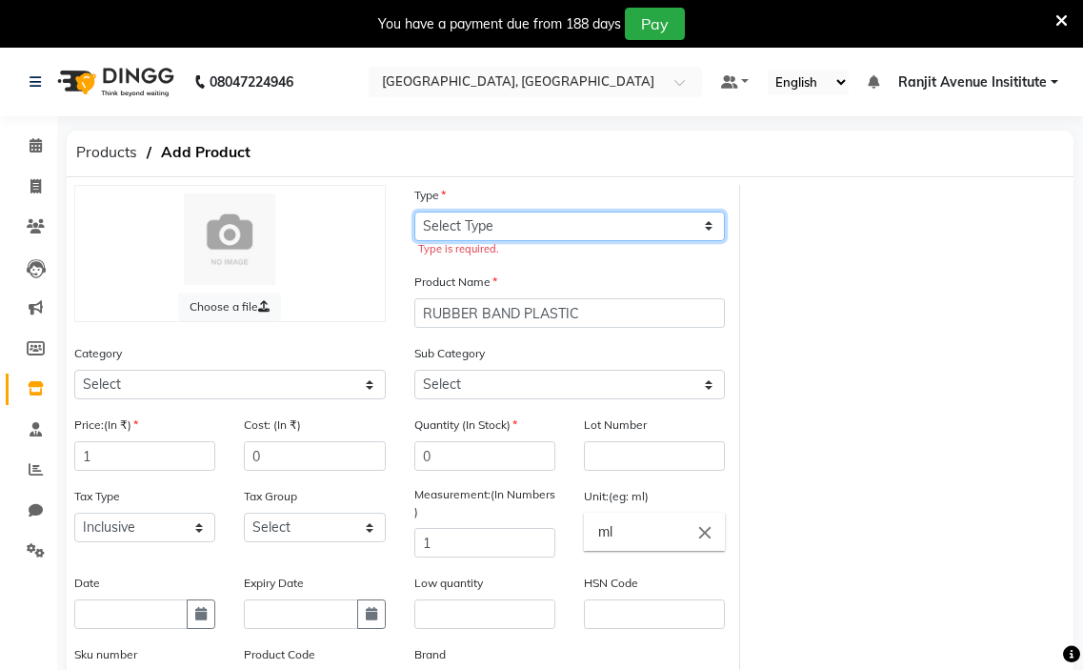
click at [614, 222] on select "Select Type Both Retail Consumable" at bounding box center [570, 226] width 312 height 30
select select "B"
click at [414, 211] on select "Select Type Both Retail Consumable" at bounding box center [570, 226] width 312 height 30
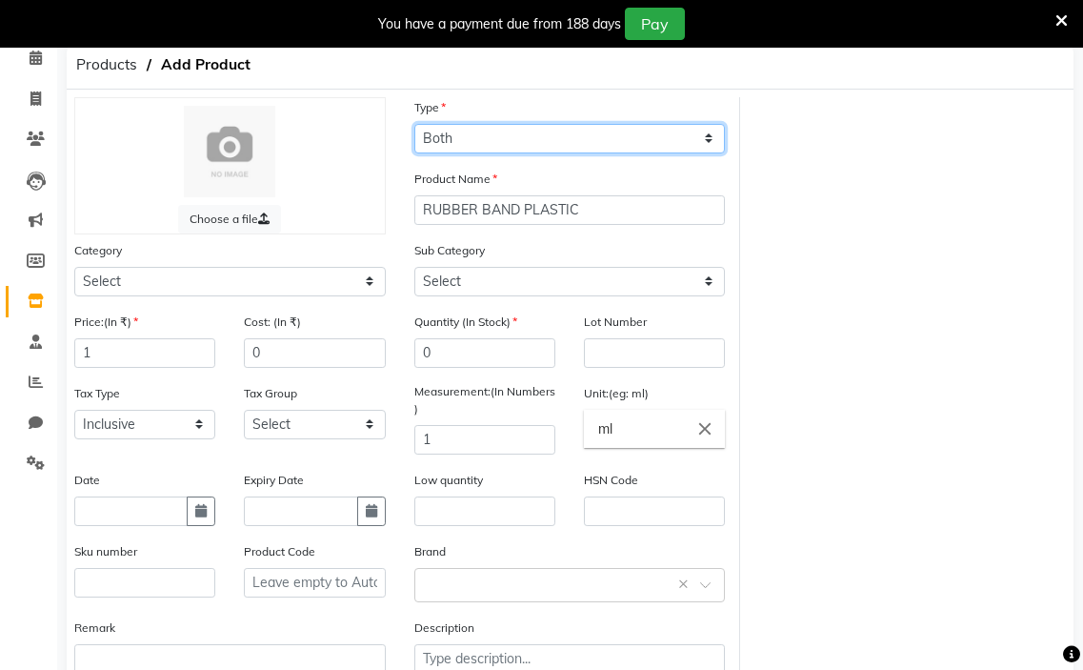
scroll to position [218, 0]
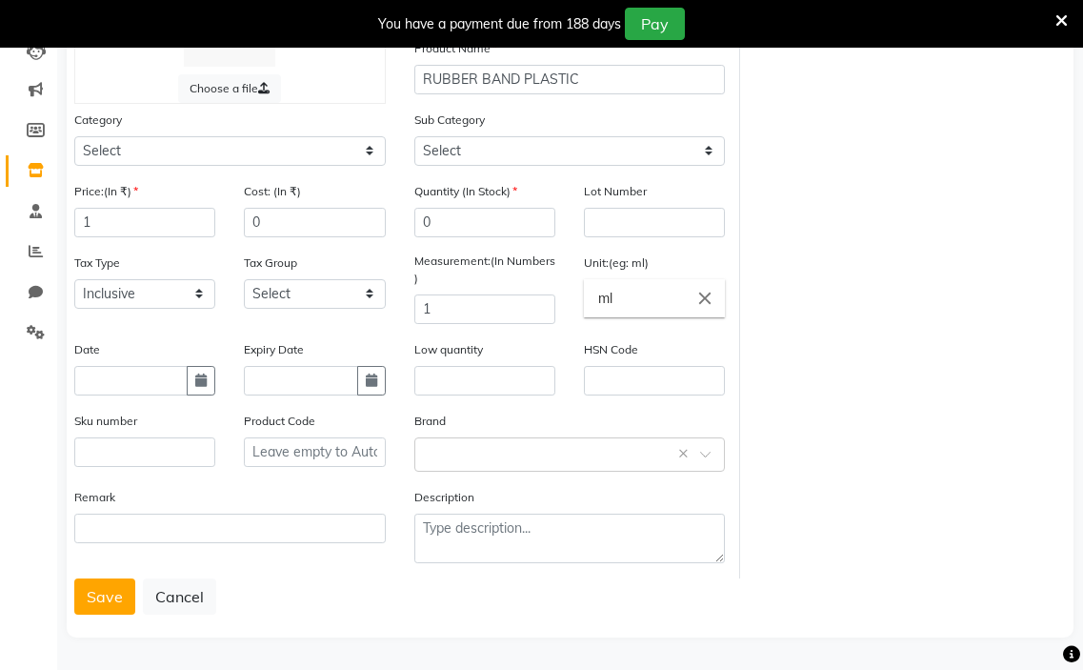
drag, startPoint x: 114, startPoint y: 585, endPoint x: 132, endPoint y: 591, distance: 19.0
click at [114, 586] on button "Save" at bounding box center [104, 596] width 61 height 36
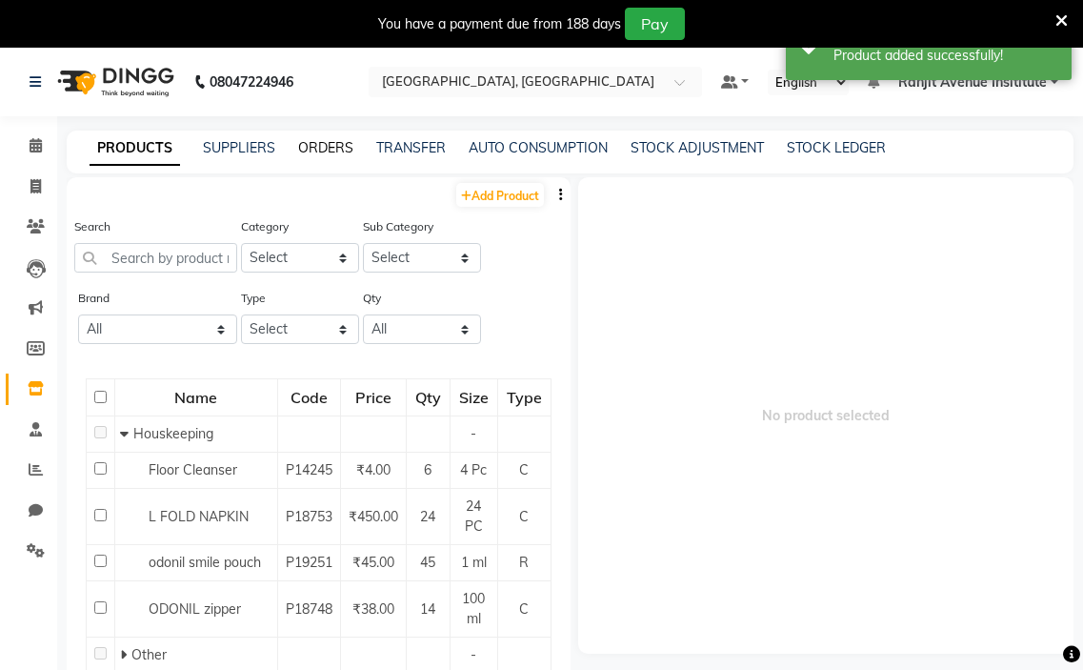
click at [331, 148] on link "ORDERS" at bounding box center [325, 147] width 55 height 17
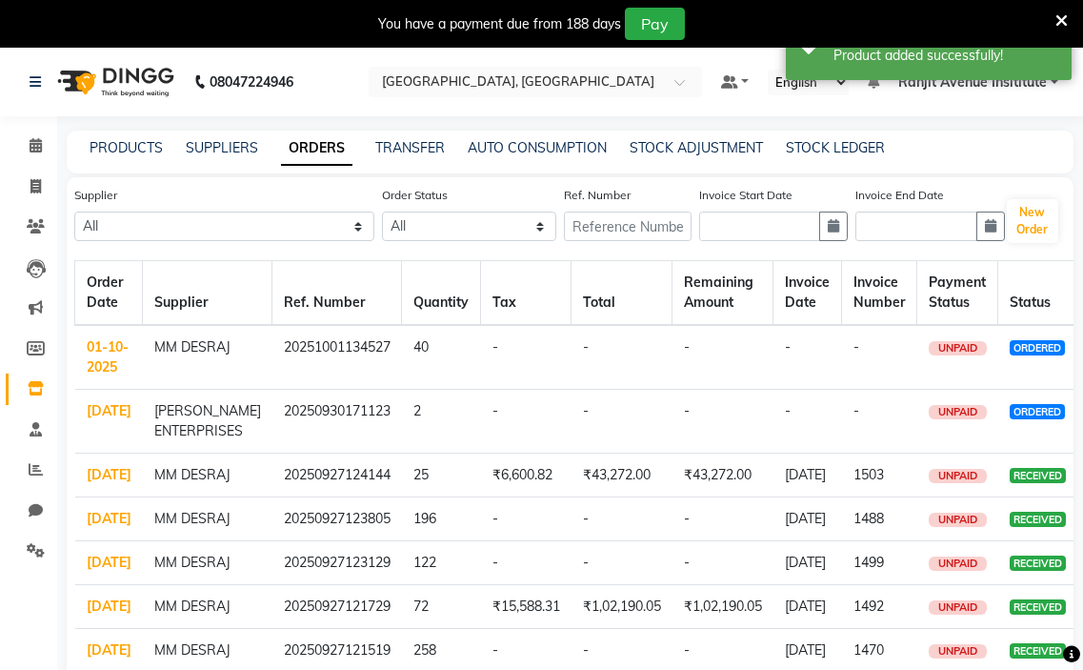
click at [96, 368] on link "01-10-2025" at bounding box center [108, 356] width 42 height 37
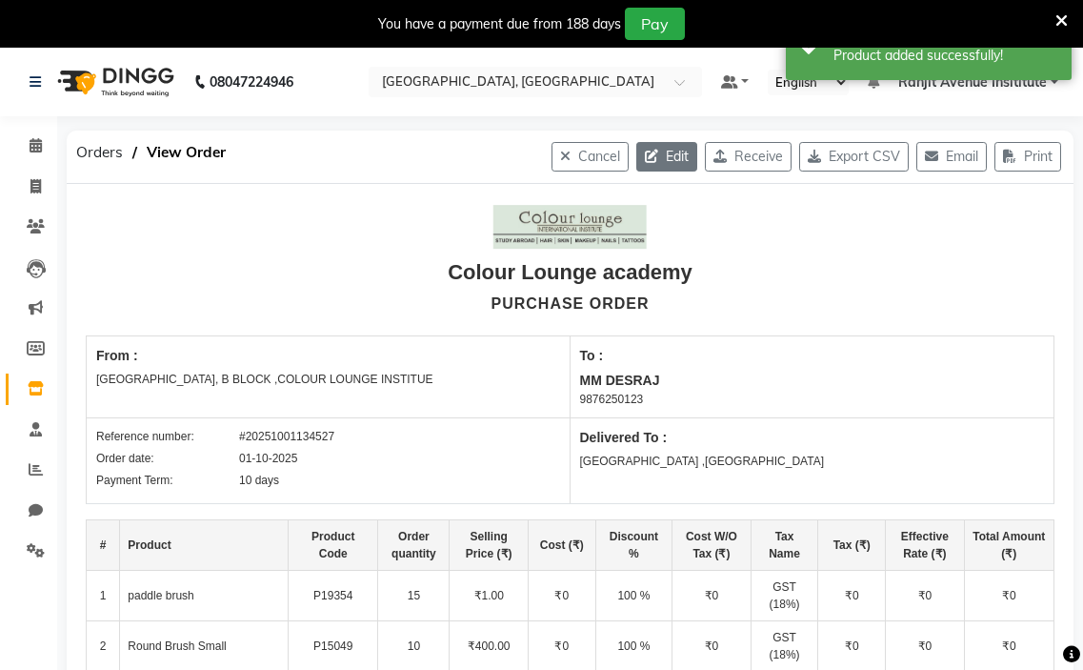
click at [649, 157] on button "Edit" at bounding box center [666, 157] width 61 height 30
select select "1327"
select select "1328"
select select "3743"
select select "true"
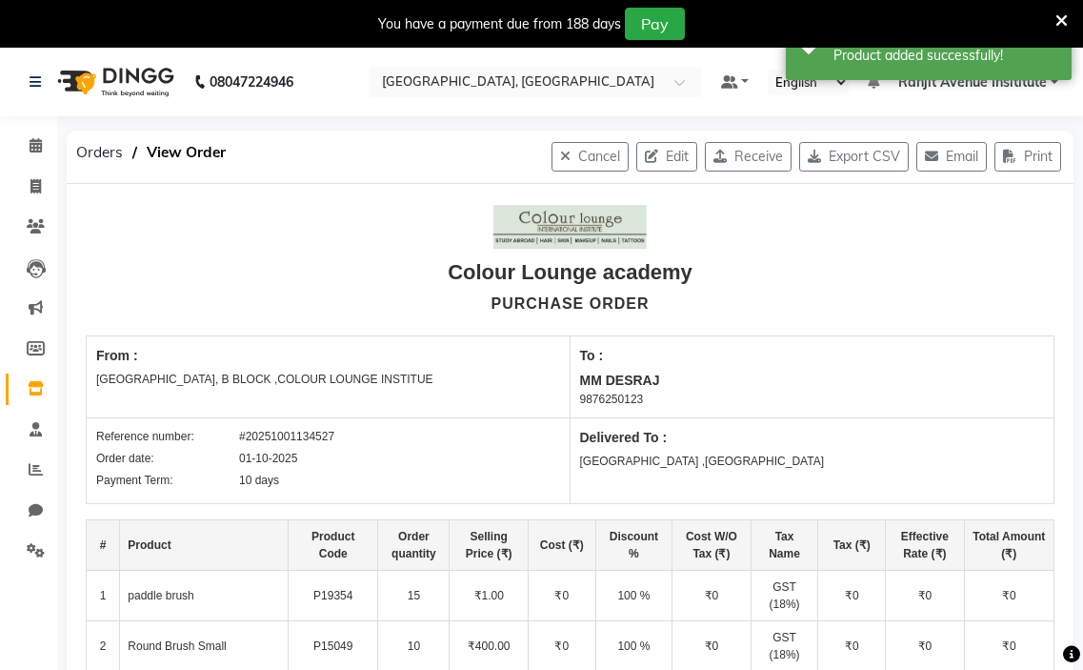
select select "3460"
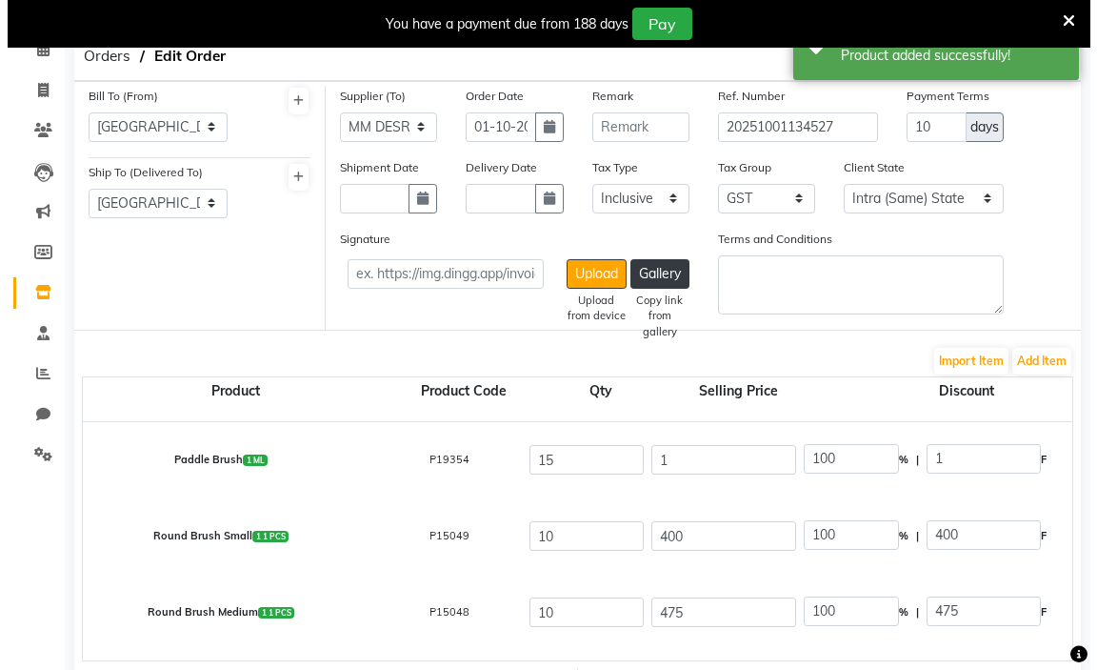
scroll to position [95, 0]
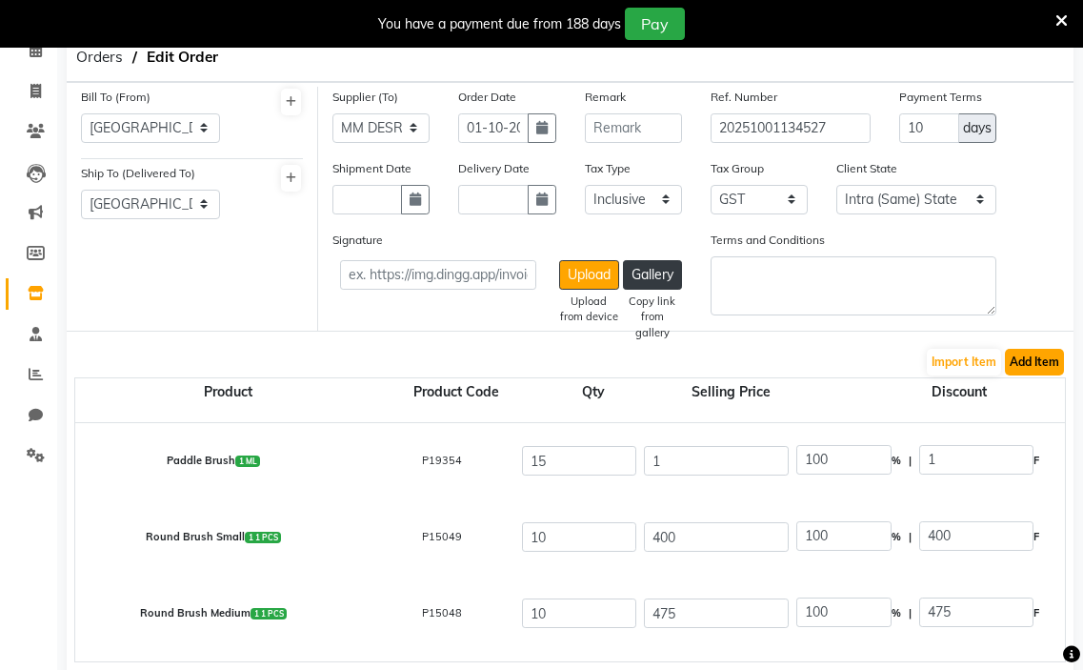
click at [1038, 368] on button "Add Item" at bounding box center [1034, 362] width 59 height 27
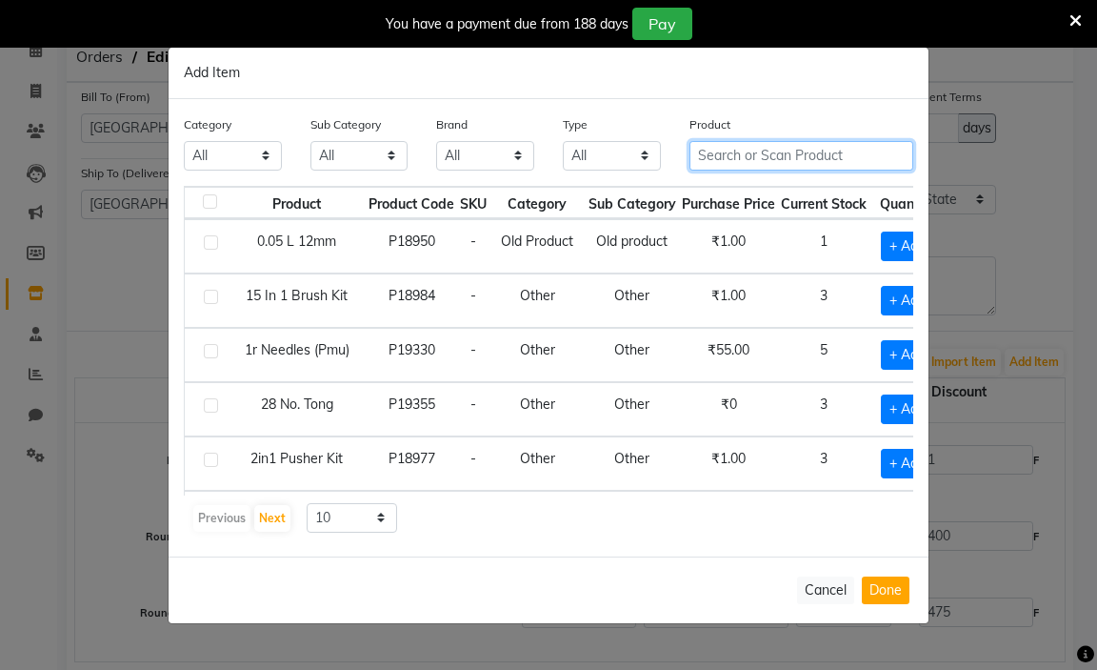
click at [757, 147] on input "text" at bounding box center [802, 156] width 224 height 30
type input "E"
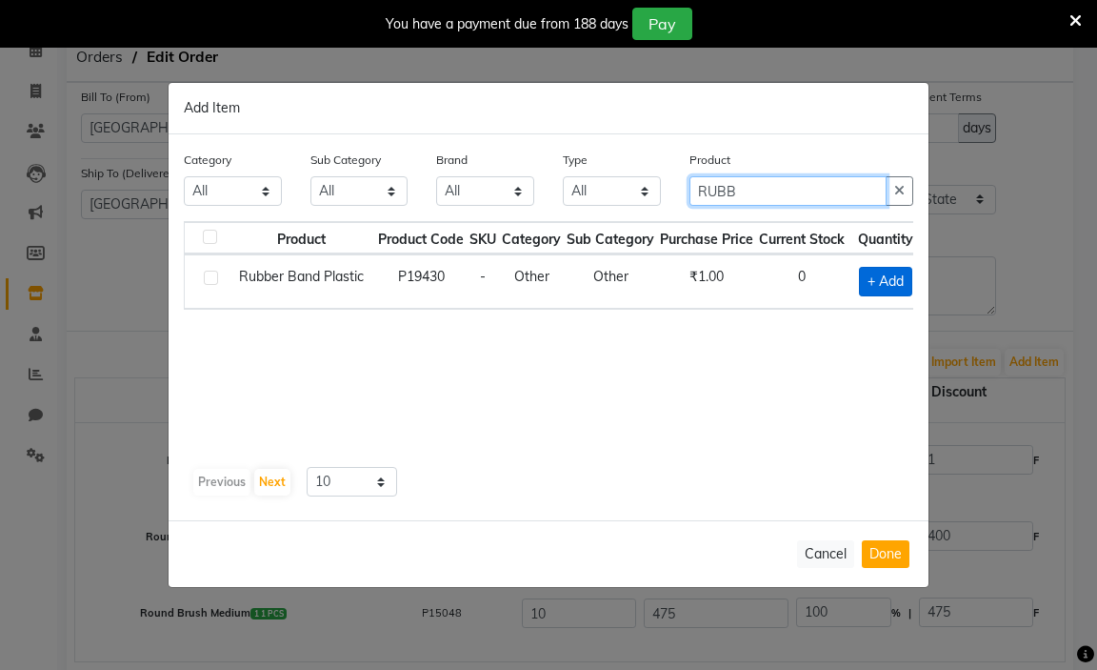
type input "RUBB"
click at [878, 274] on span "+ Add" at bounding box center [885, 282] width 53 height 30
checkbox input "true"
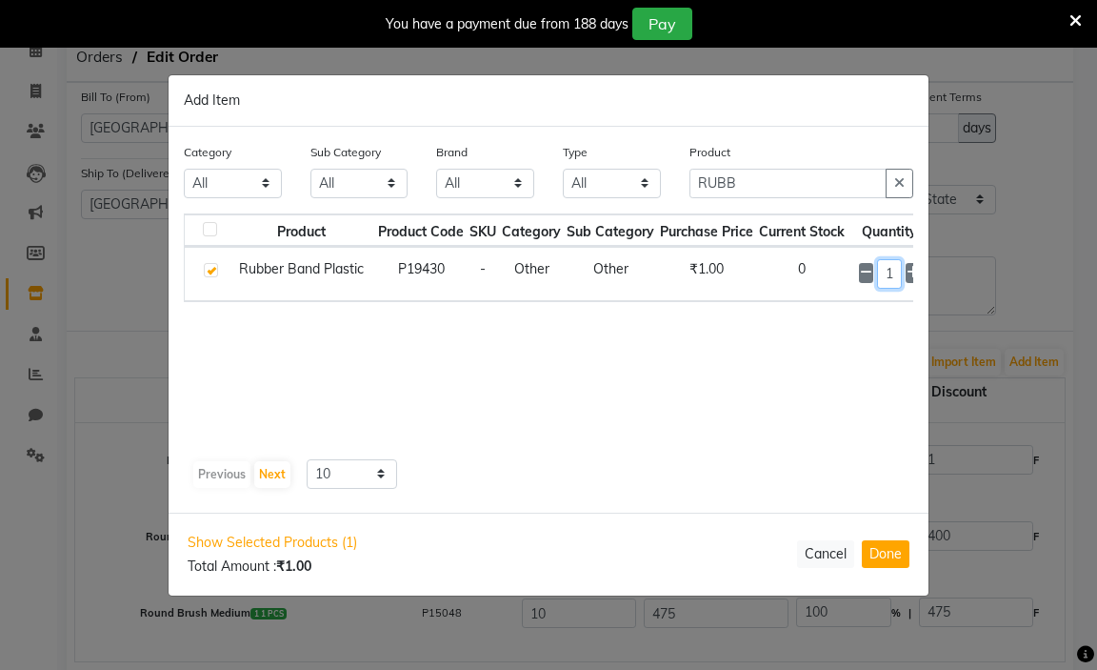
click at [896, 286] on input "1" at bounding box center [890, 274] width 26 height 30
type input "2"
click at [894, 557] on button "Done" at bounding box center [886, 554] width 48 height 28
select select "3460"
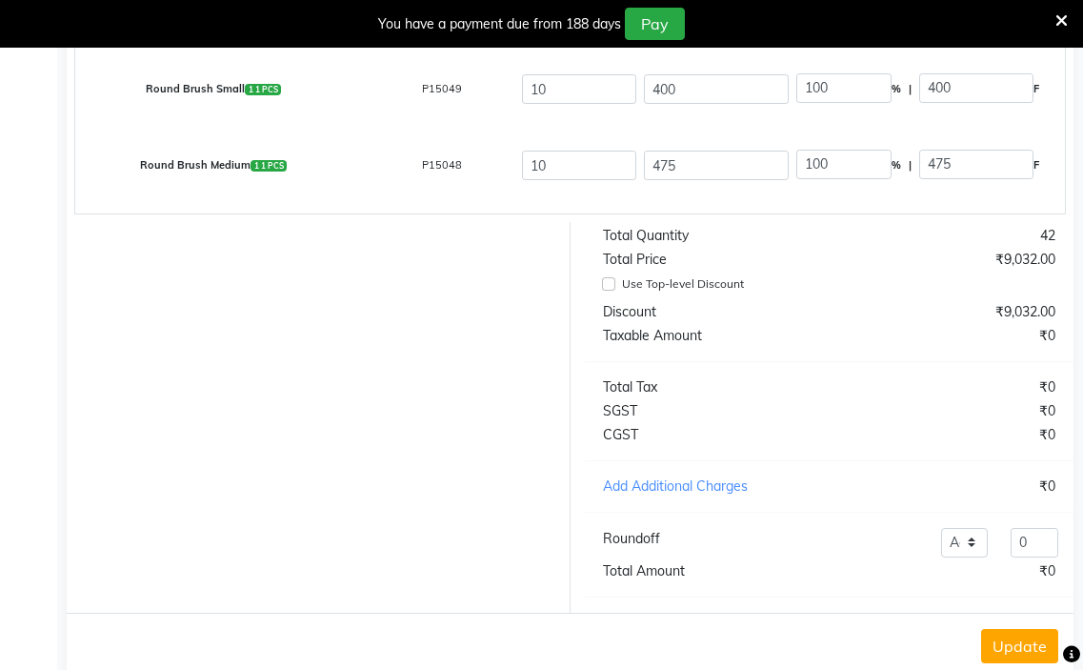
scroll to position [598, 0]
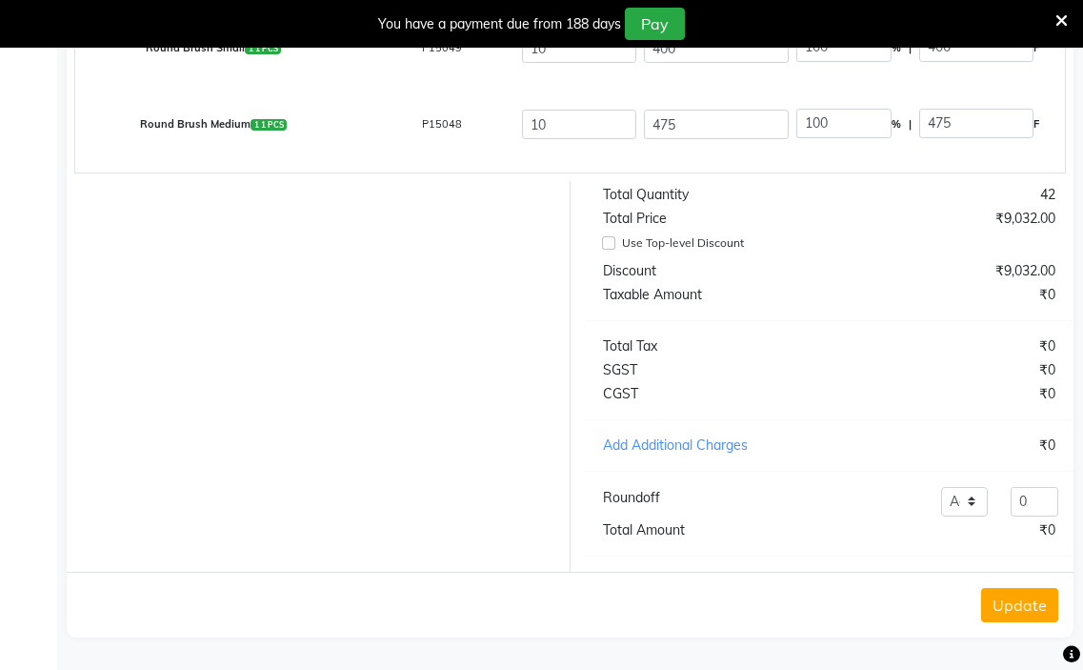
click at [1010, 607] on button "Update" at bounding box center [1019, 605] width 77 height 34
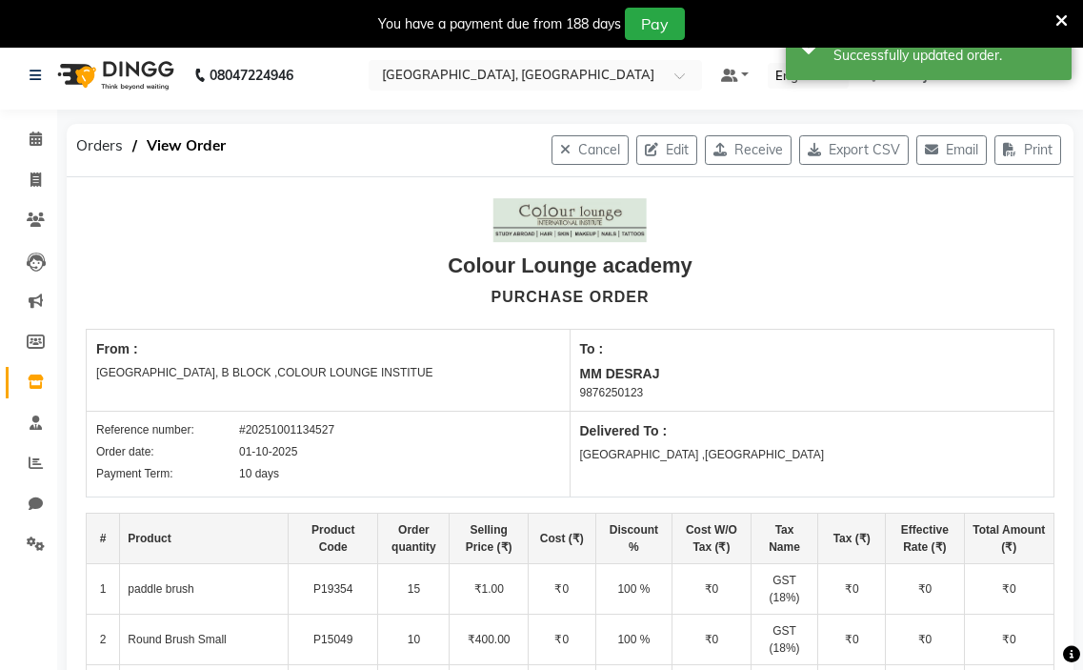
scroll to position [0, 0]
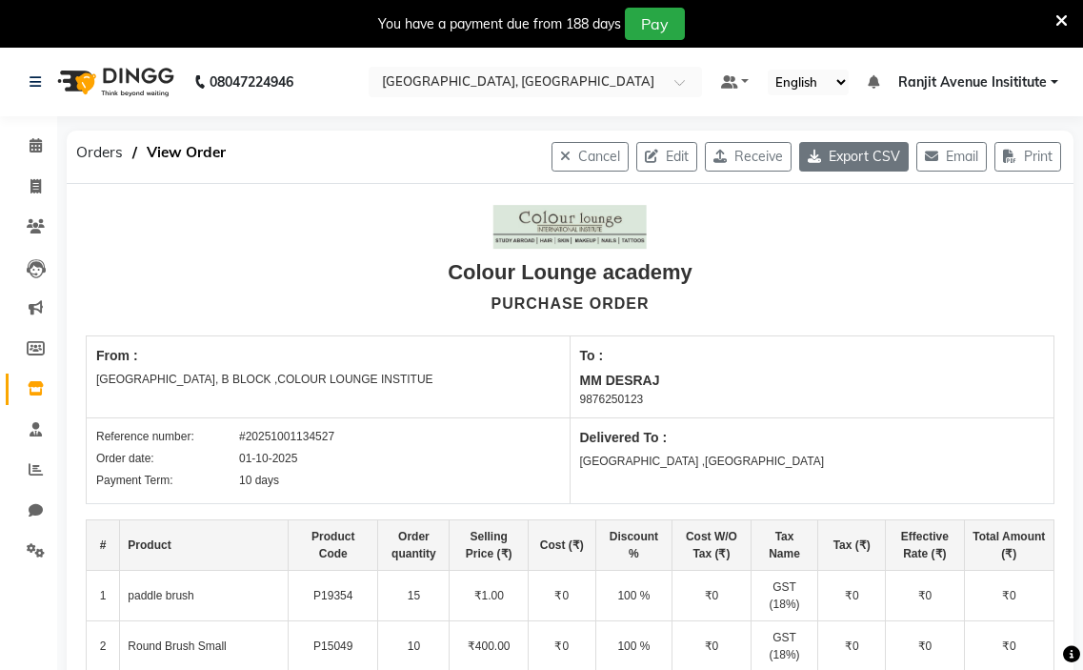
click at [861, 158] on button "Export CSV" at bounding box center [854, 157] width 110 height 30
